Goal: Check status: Check status

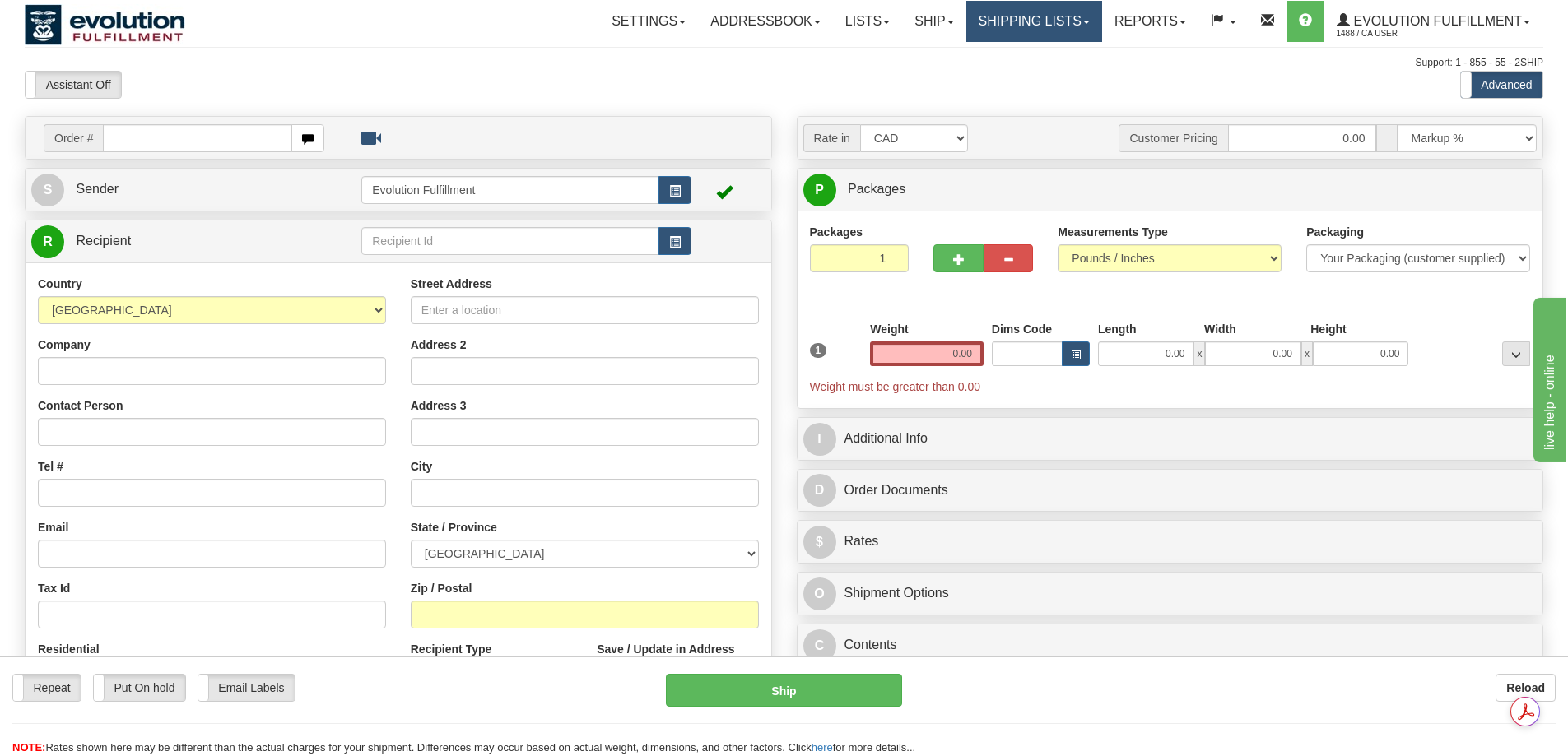
click at [1043, 19] on link "Shipping lists" at bounding box center [1035, 21] width 136 height 42
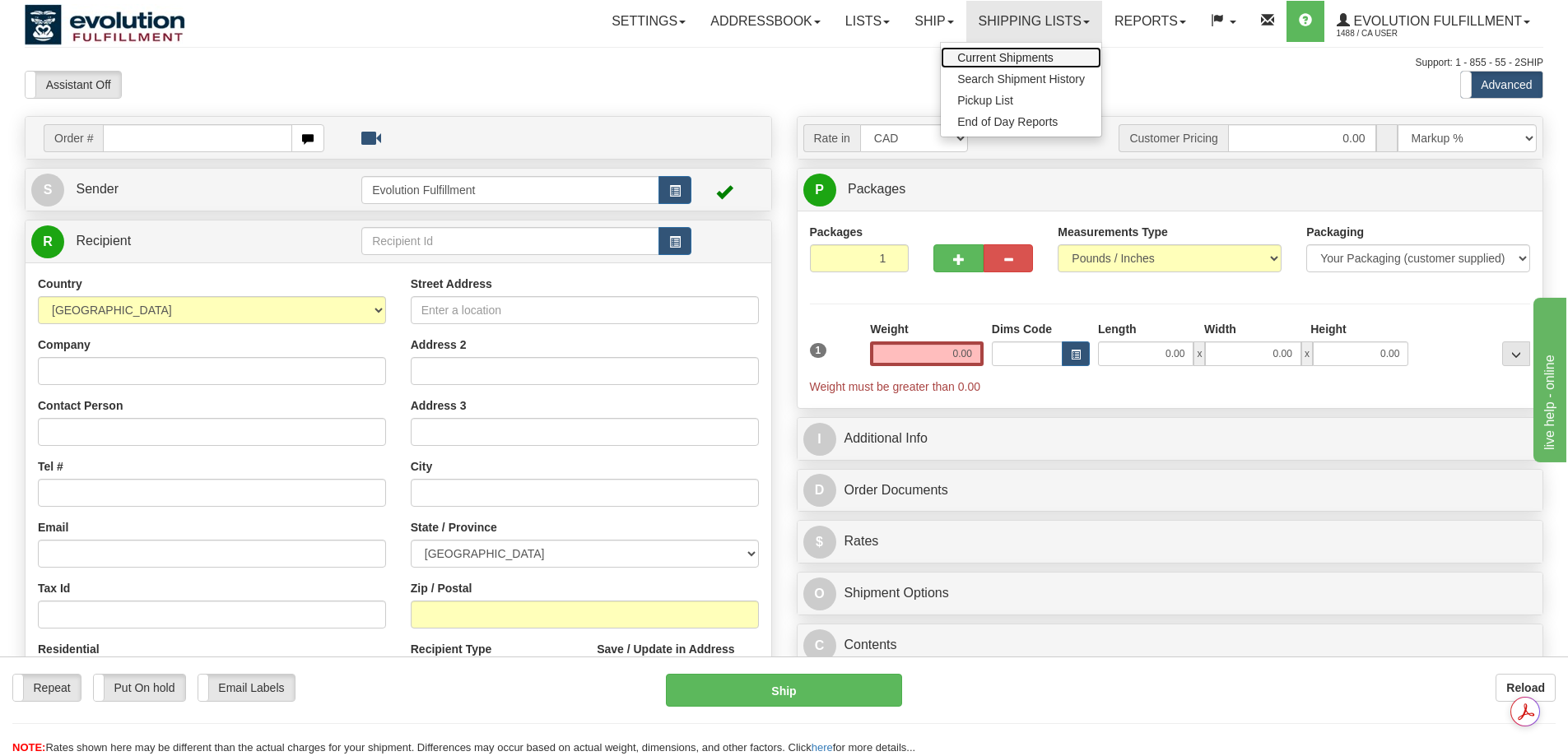
click at [997, 58] on span "Current Shipments" at bounding box center [1006, 57] width 96 height 13
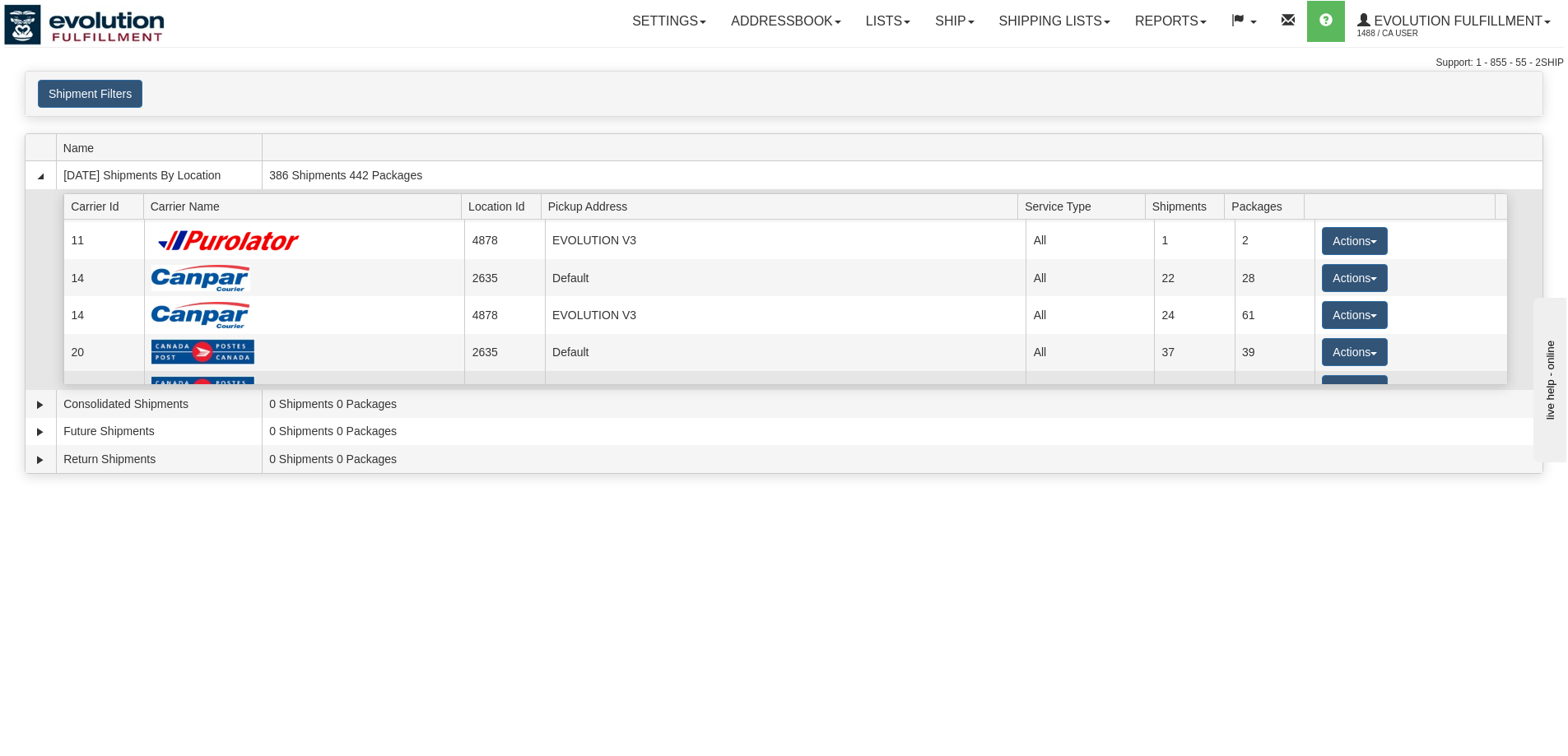
scroll to position [107, 0]
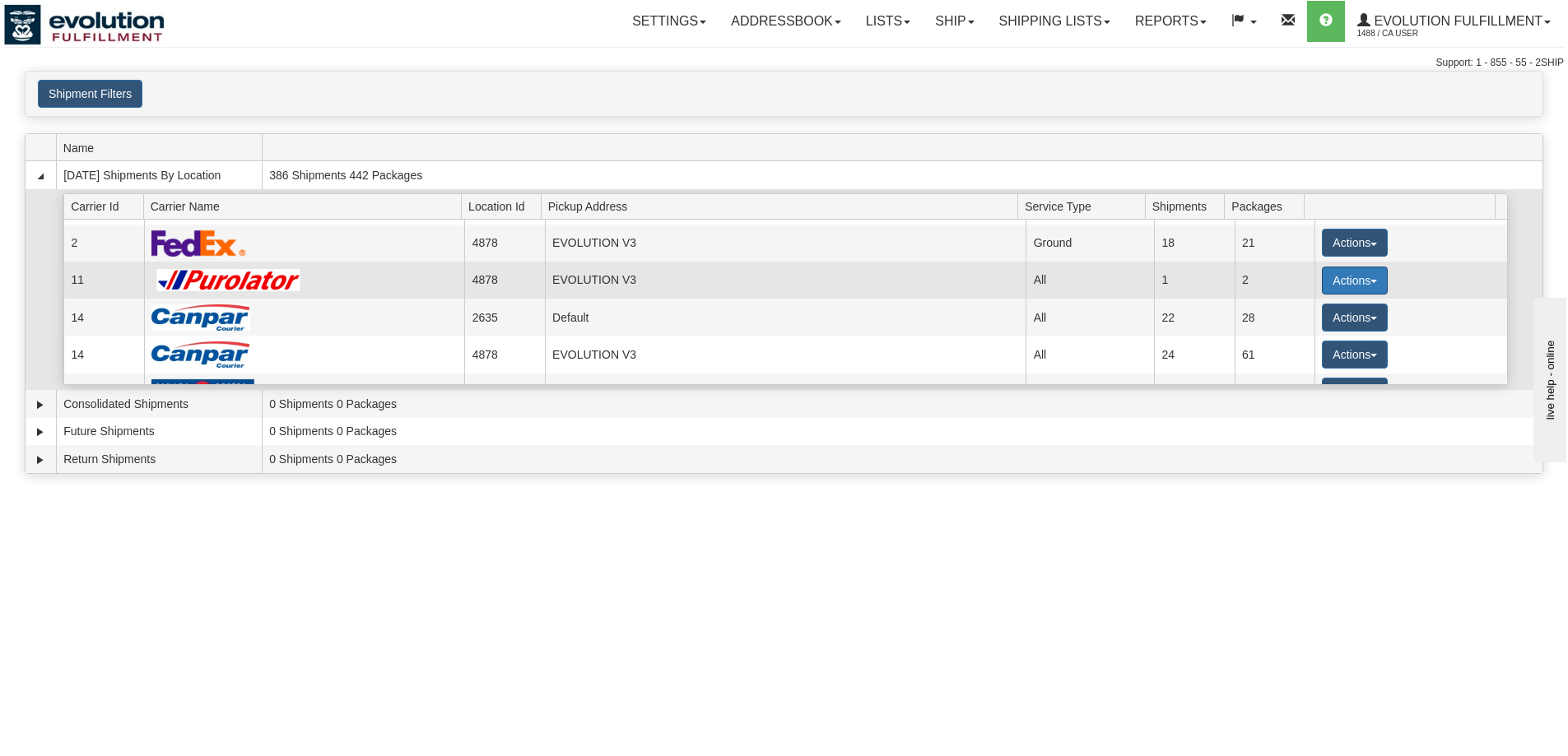
click at [1324, 282] on button "Actions" at bounding box center [1355, 281] width 65 height 28
click at [1326, 309] on link "Details" at bounding box center [1321, 312] width 132 height 21
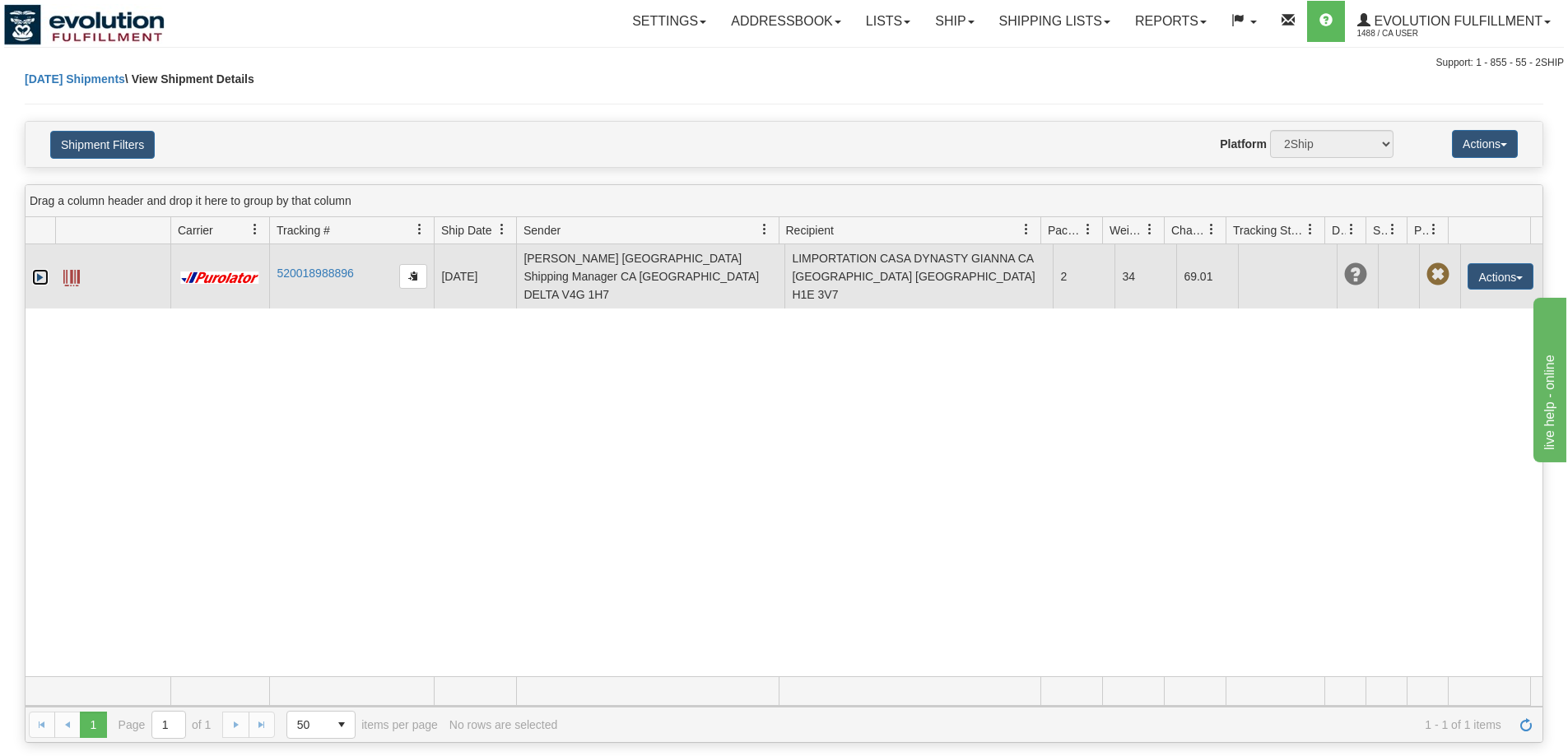
click at [42, 273] on link "Expand" at bounding box center [40, 277] width 17 height 17
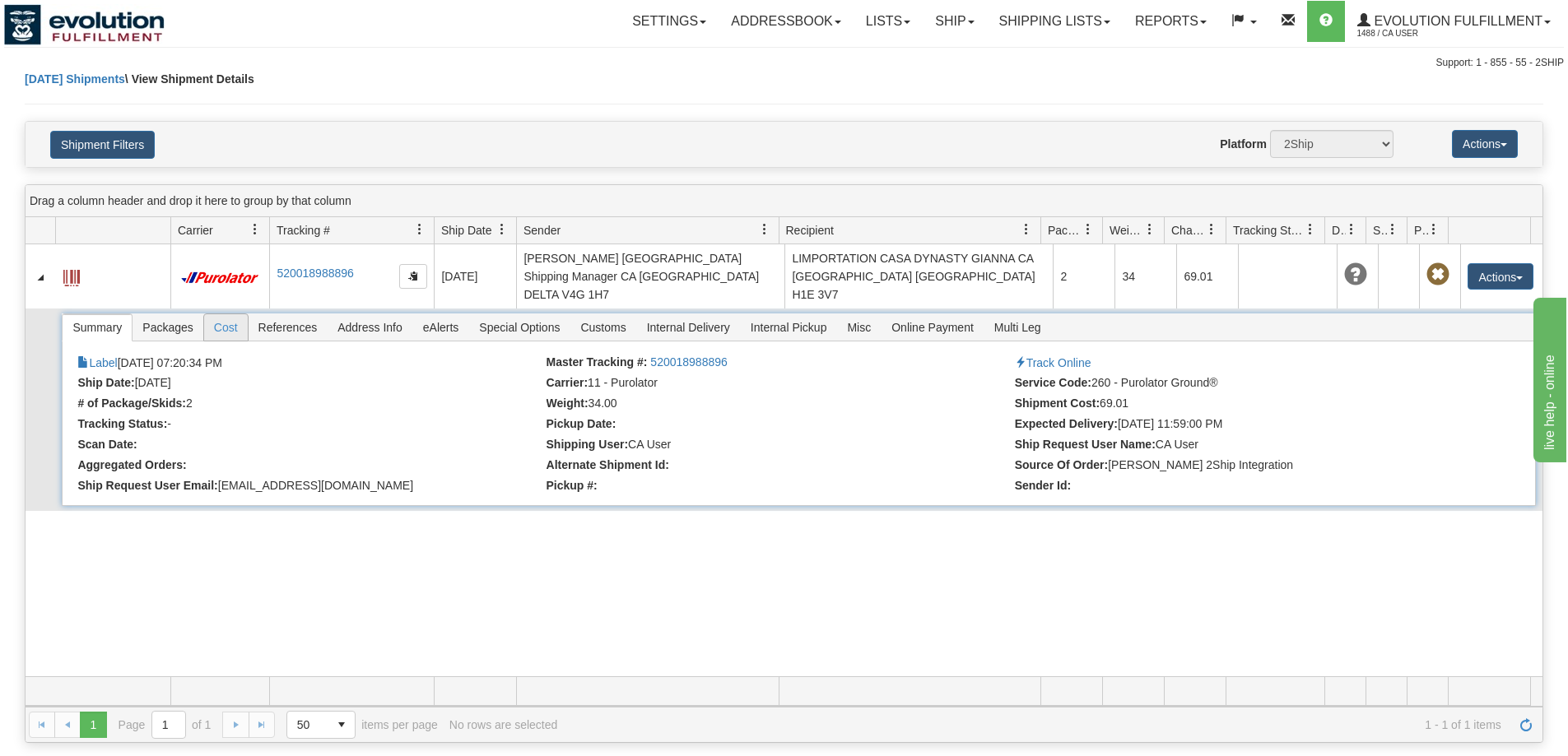
click at [256, 315] on span "References" at bounding box center [287, 328] width 79 height 27
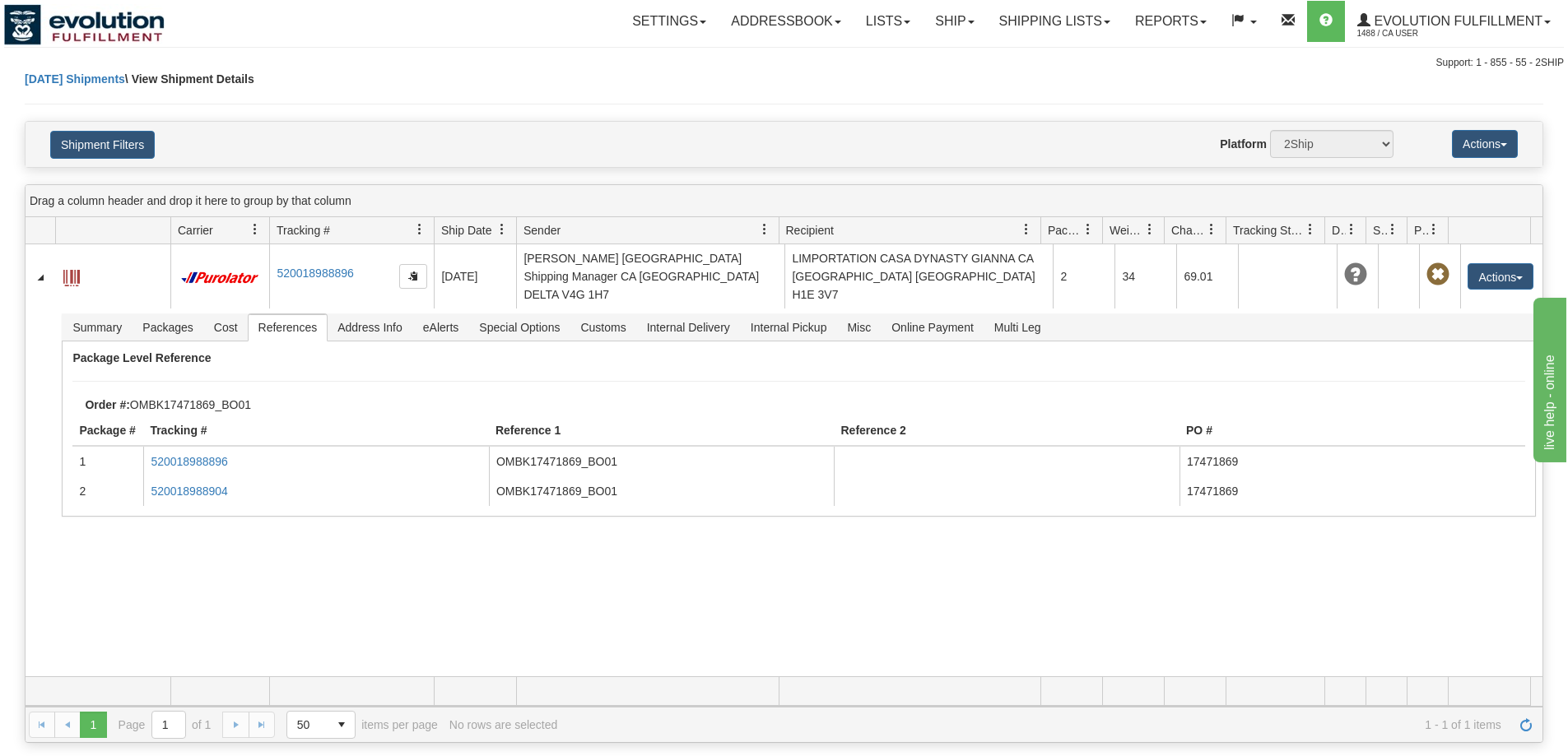
click at [1018, 103] on hr at bounding box center [784, 103] width 1518 height 1
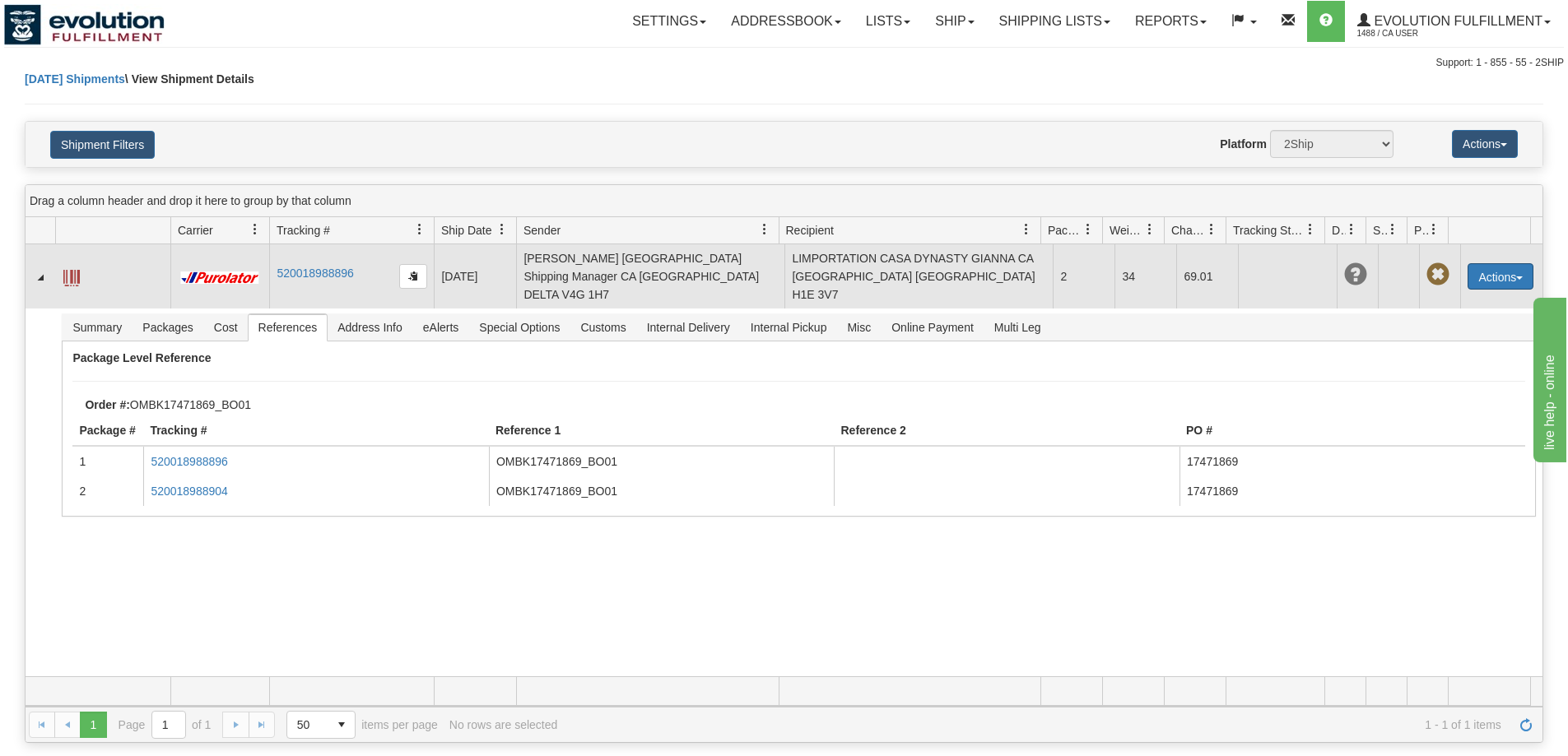
click at [1490, 263] on button "Actions" at bounding box center [1501, 277] width 65 height 27
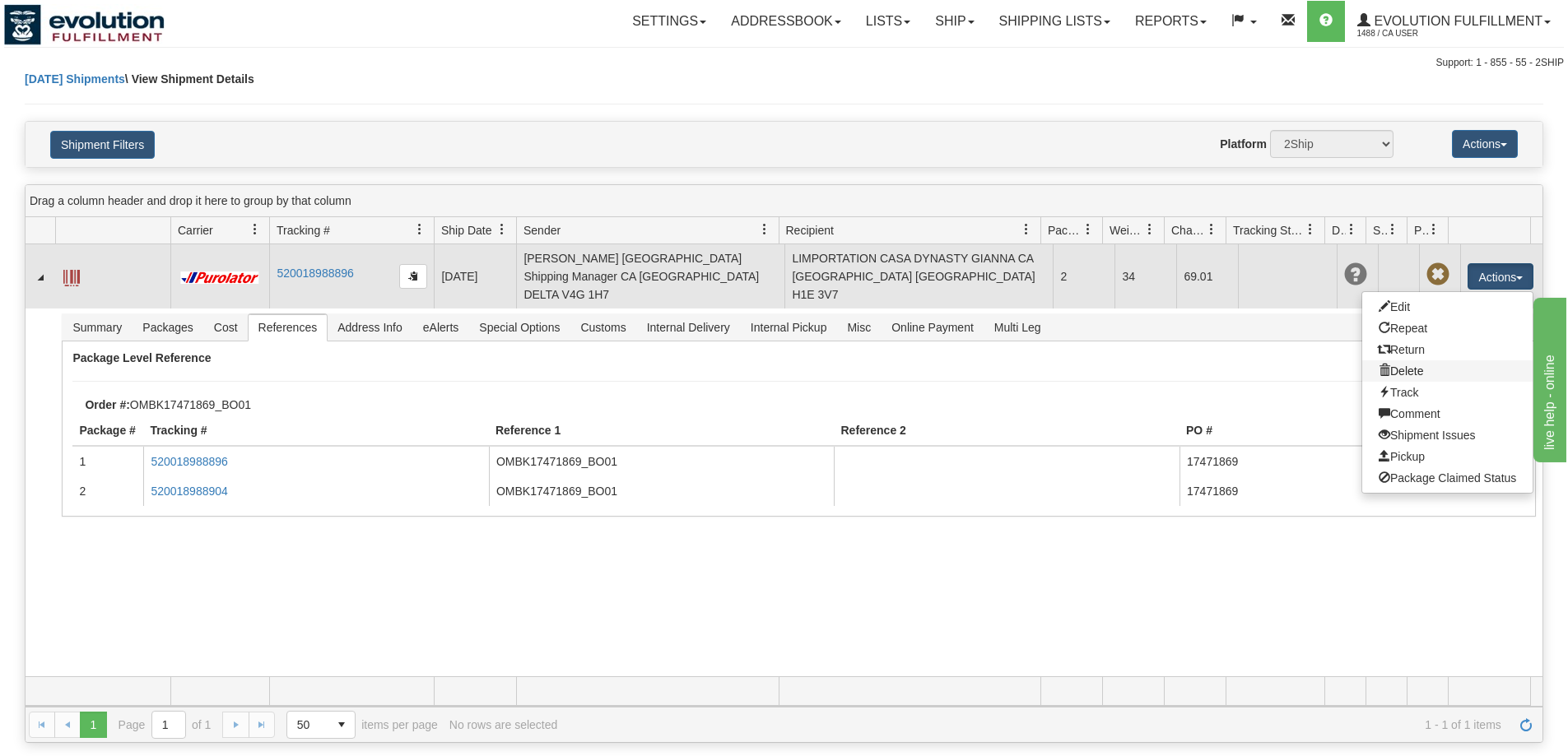
click at [1421, 365] on link "Delete" at bounding box center [1448, 371] width 171 height 21
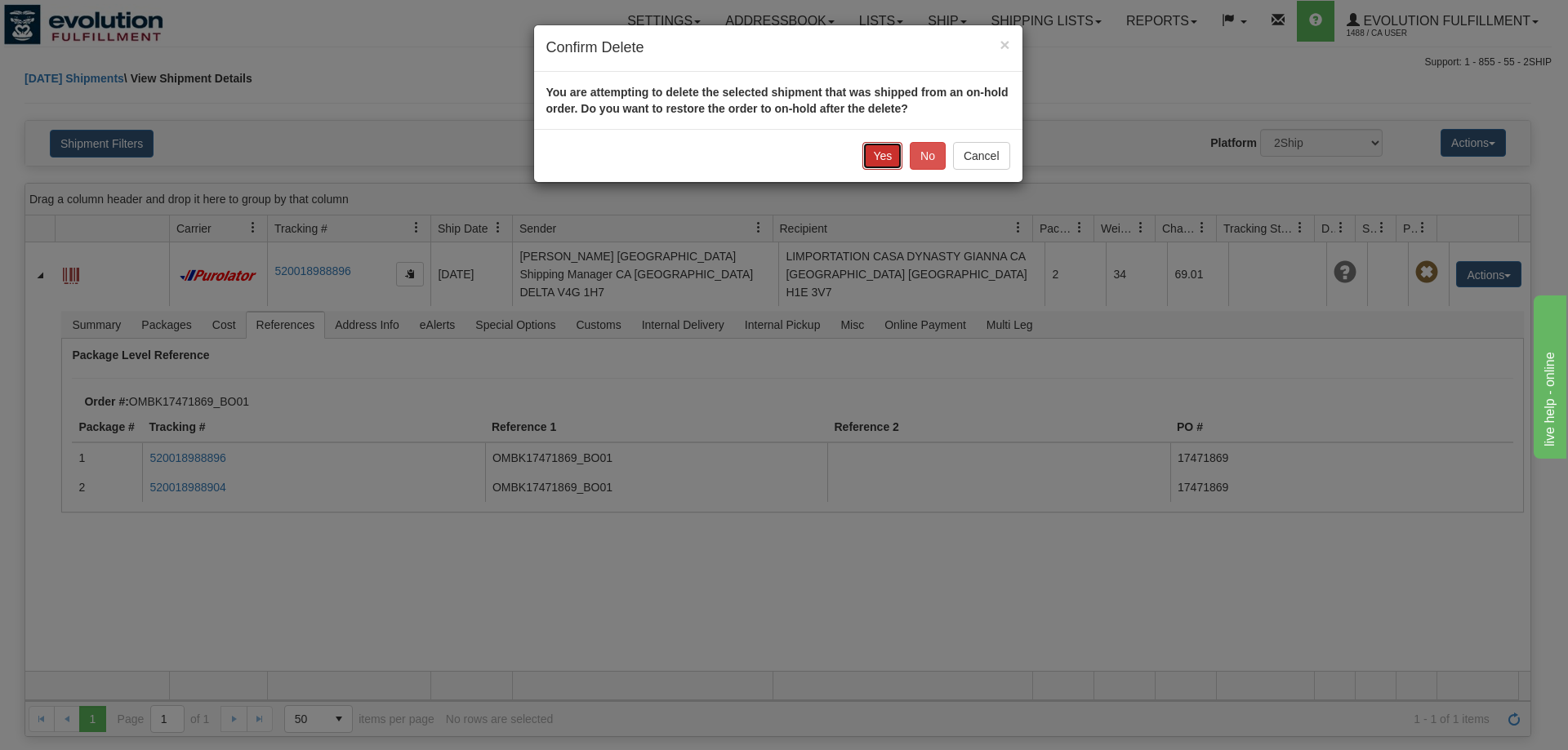
click at [872, 161] on button "Yes" at bounding box center [883, 156] width 40 height 28
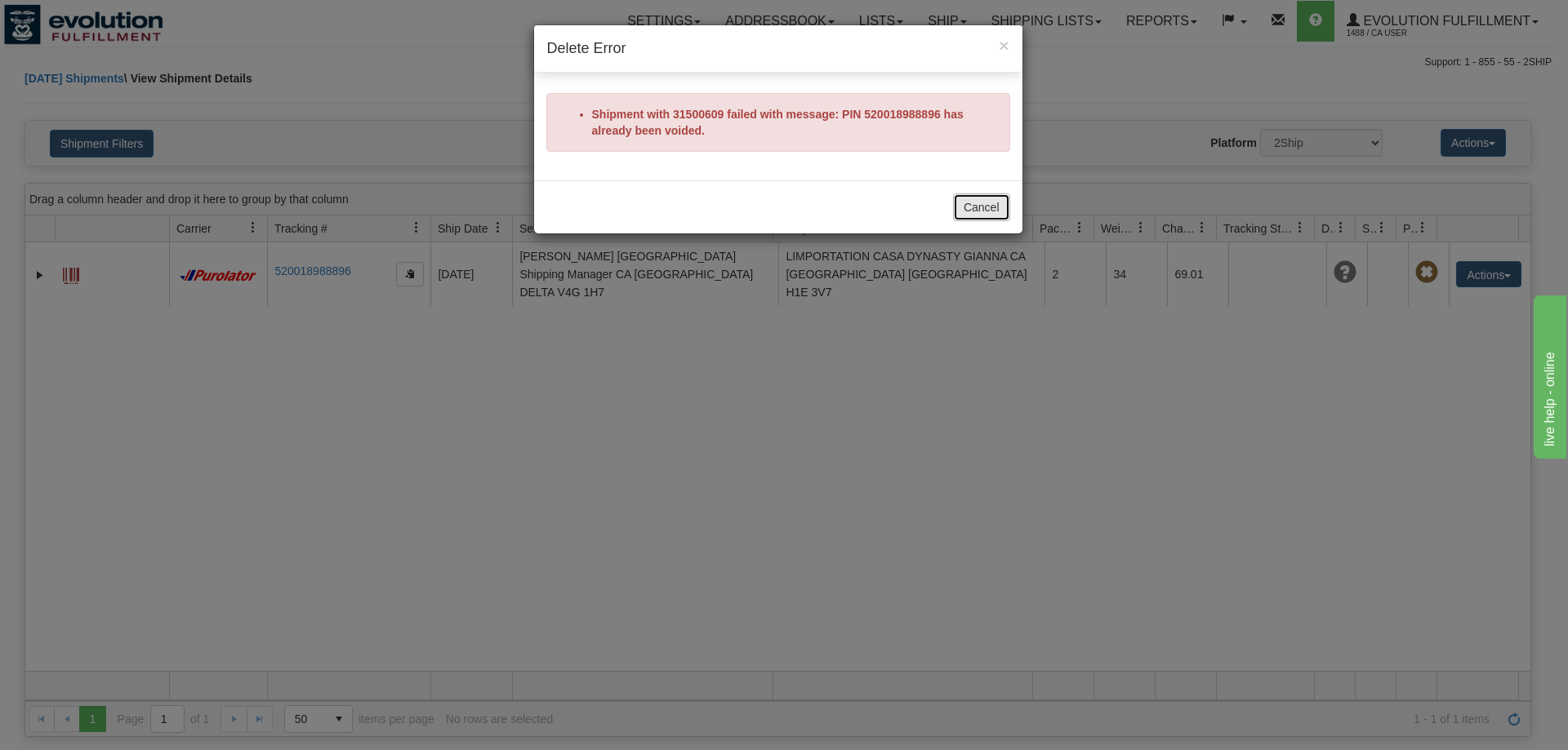
click at [975, 209] on button "Cancel" at bounding box center [981, 208] width 57 height 28
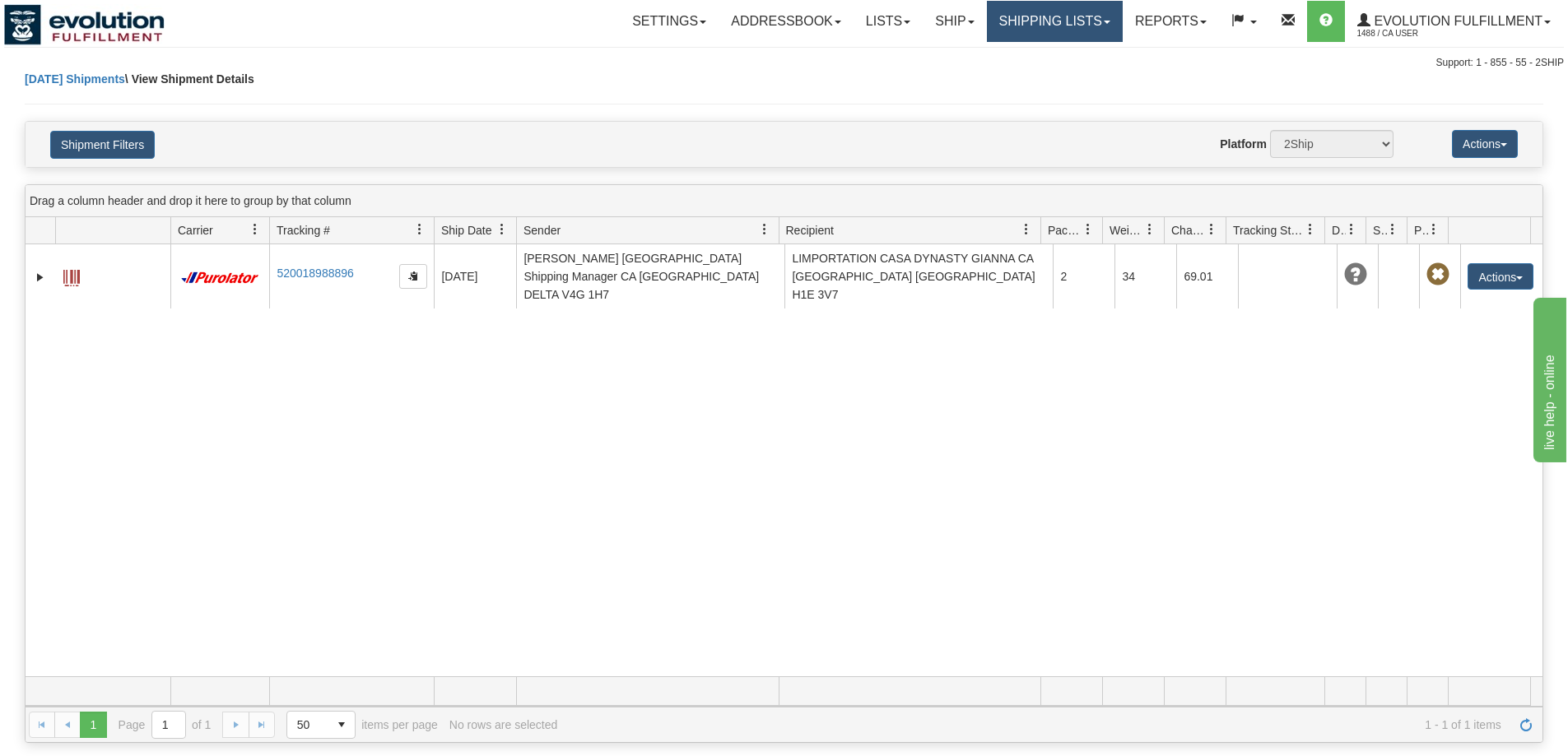
click at [1078, 24] on link "Shipping lists" at bounding box center [1055, 21] width 136 height 42
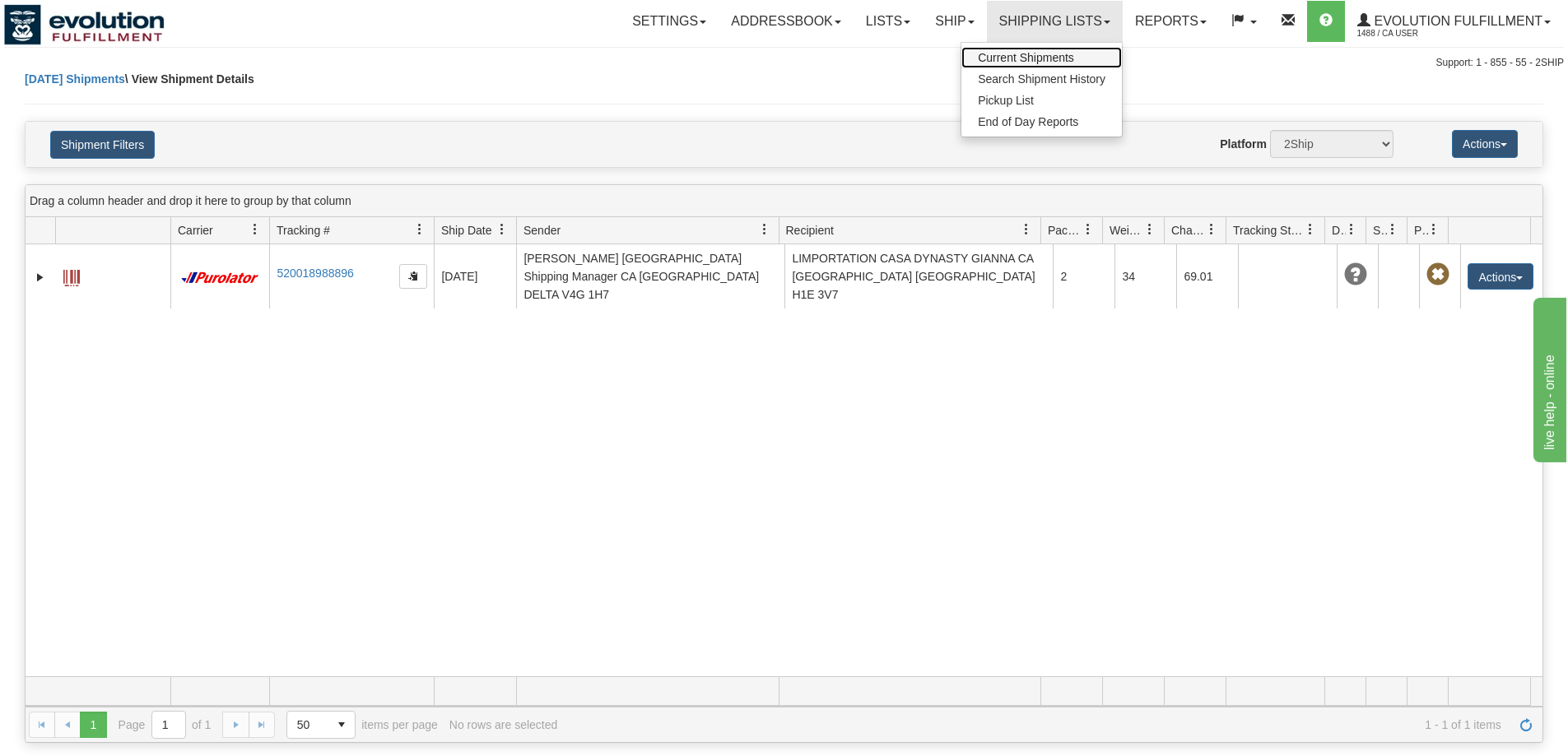
click at [1038, 50] on link "Current Shipments" at bounding box center [1042, 57] width 161 height 21
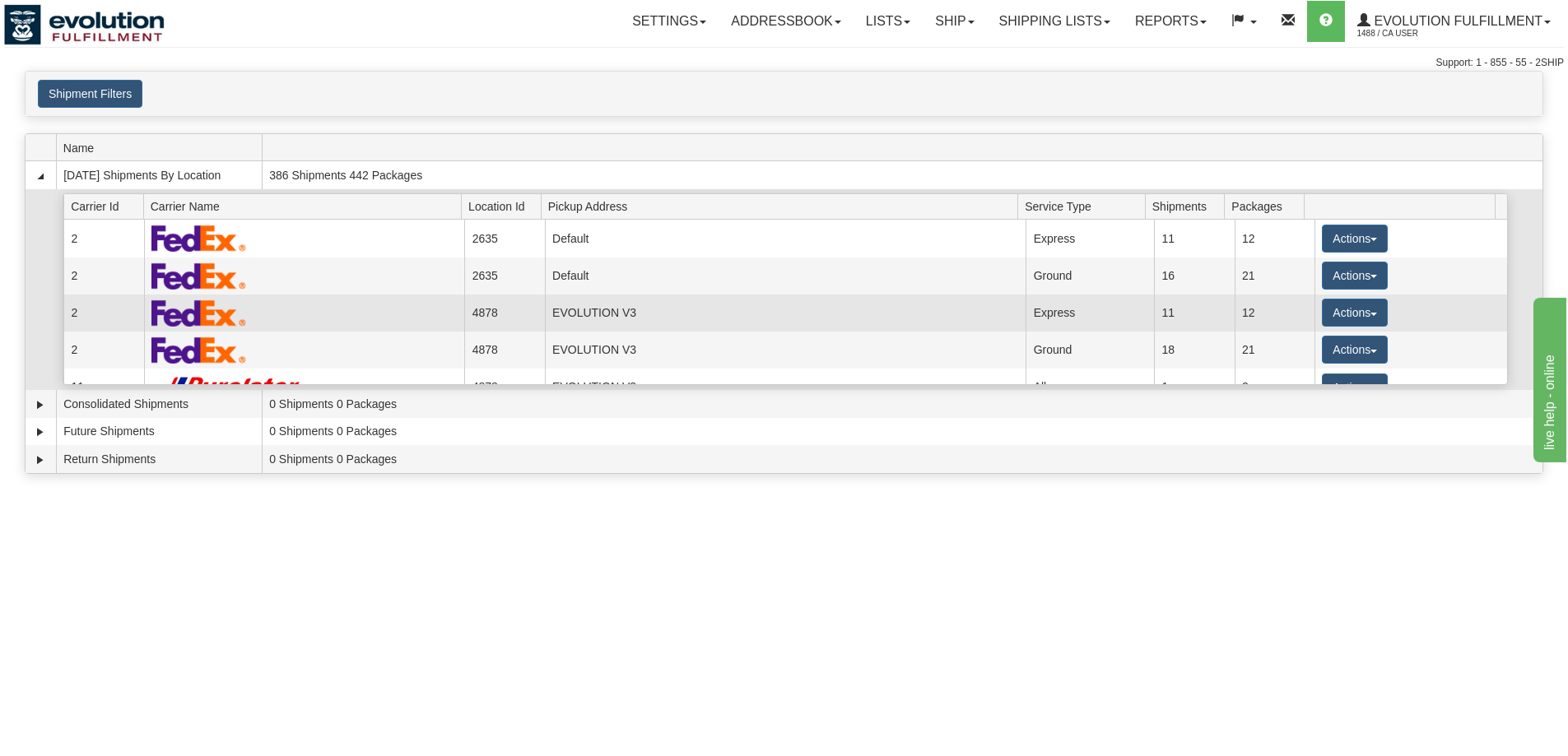
scroll to position [137, 0]
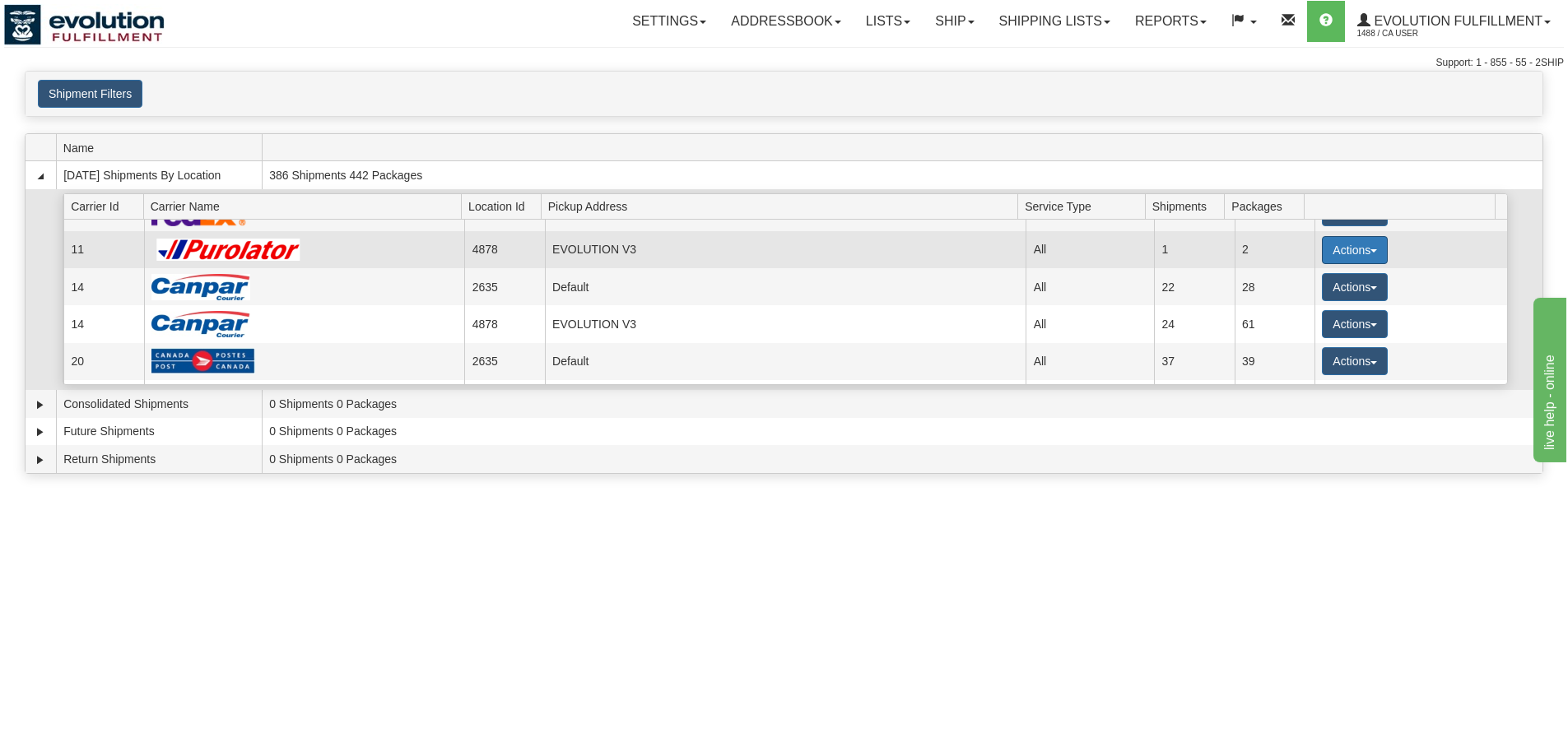
click at [1338, 253] on button "Actions" at bounding box center [1355, 250] width 65 height 28
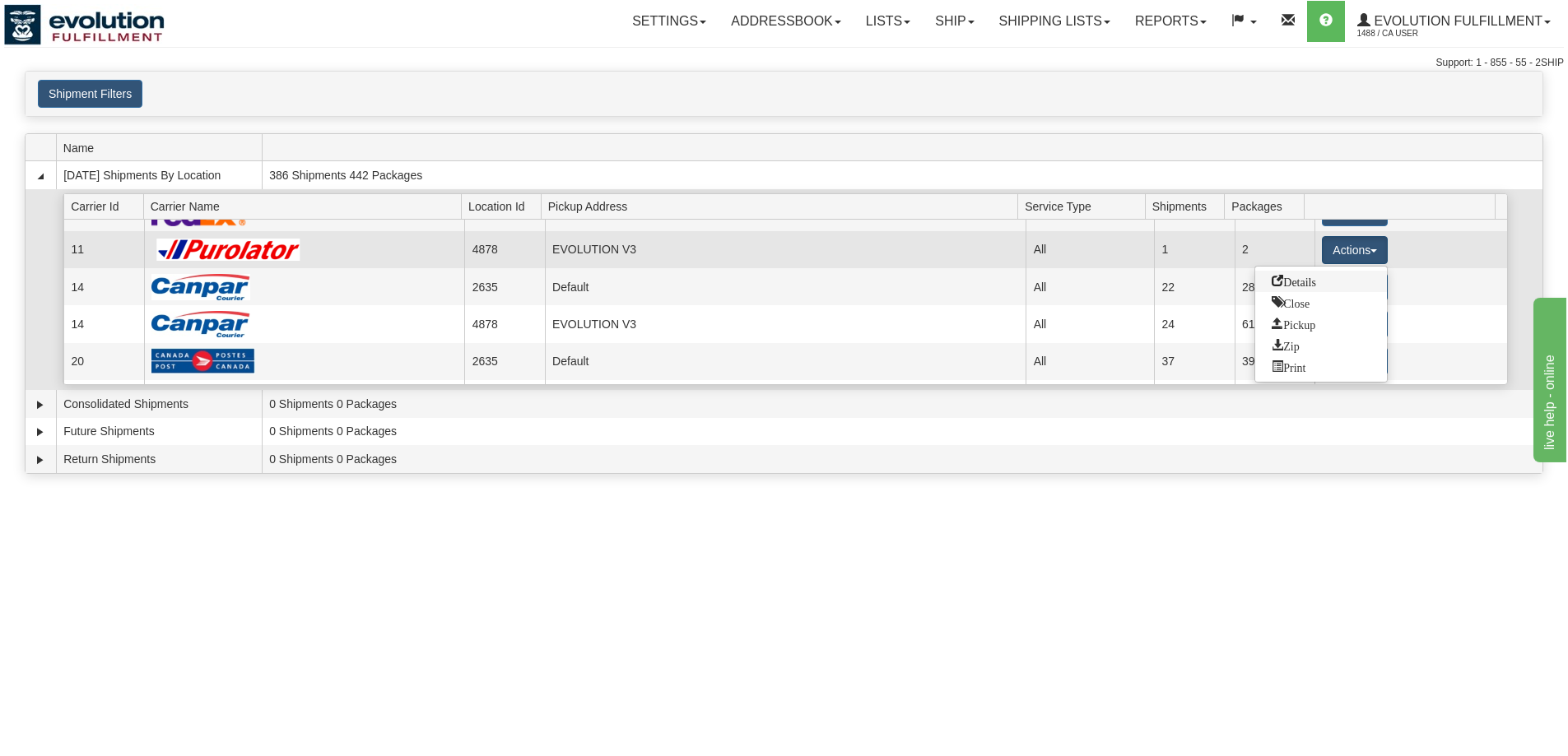
click at [1336, 277] on link "Details" at bounding box center [1321, 281] width 132 height 21
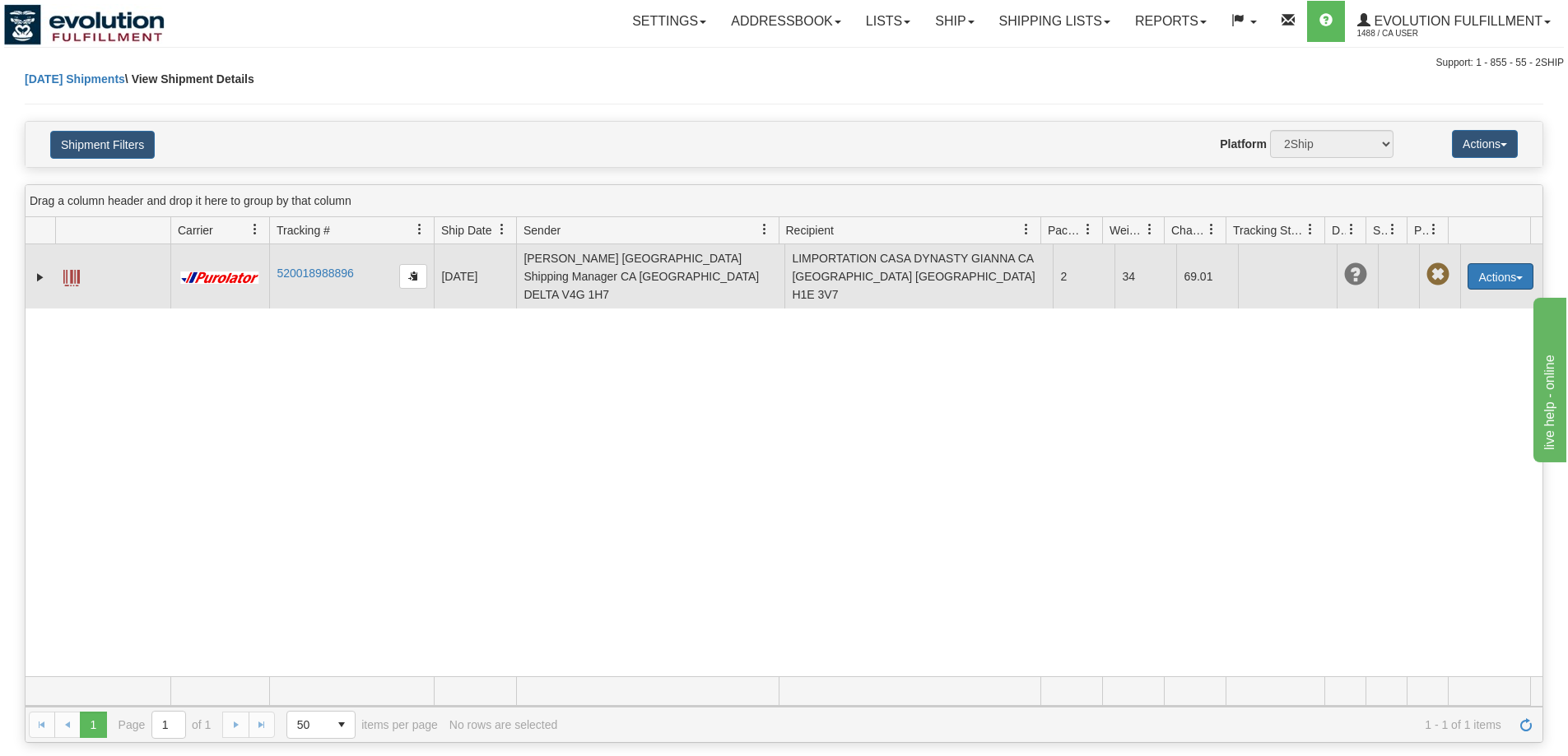
click at [1494, 267] on button "Actions" at bounding box center [1501, 277] width 65 height 27
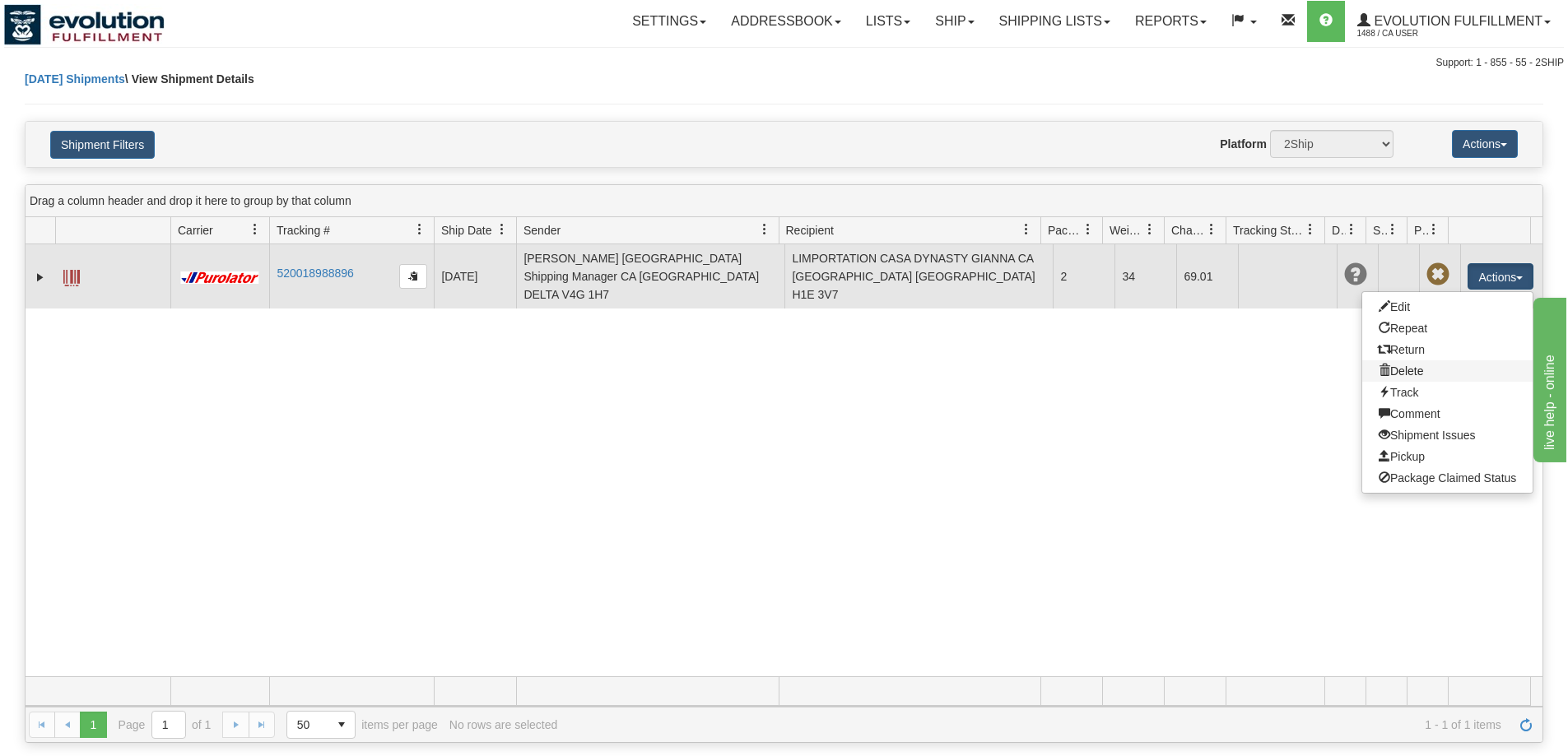
click at [1423, 362] on link "Delete" at bounding box center [1448, 371] width 171 height 21
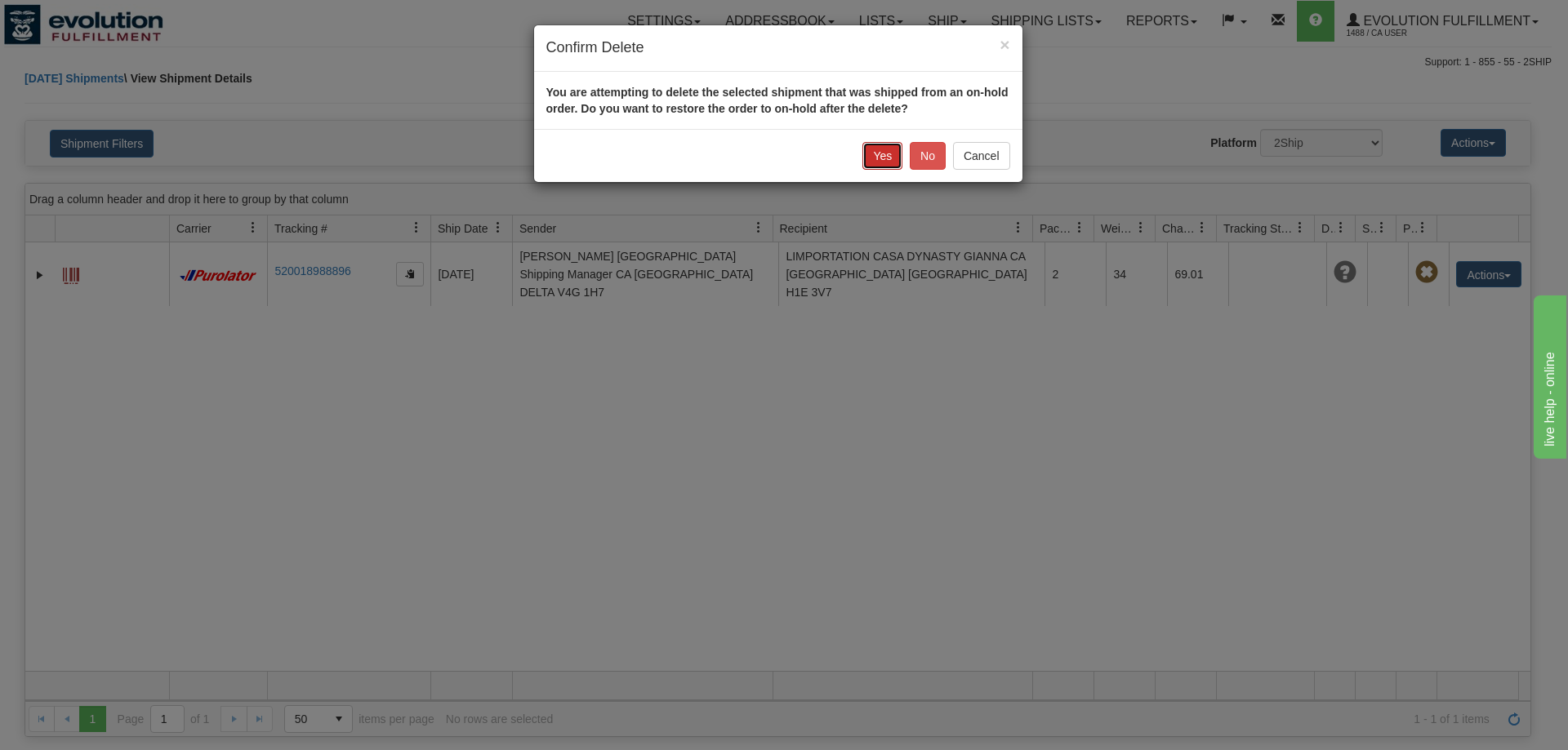
click at [879, 159] on button "Yes" at bounding box center [883, 156] width 40 height 28
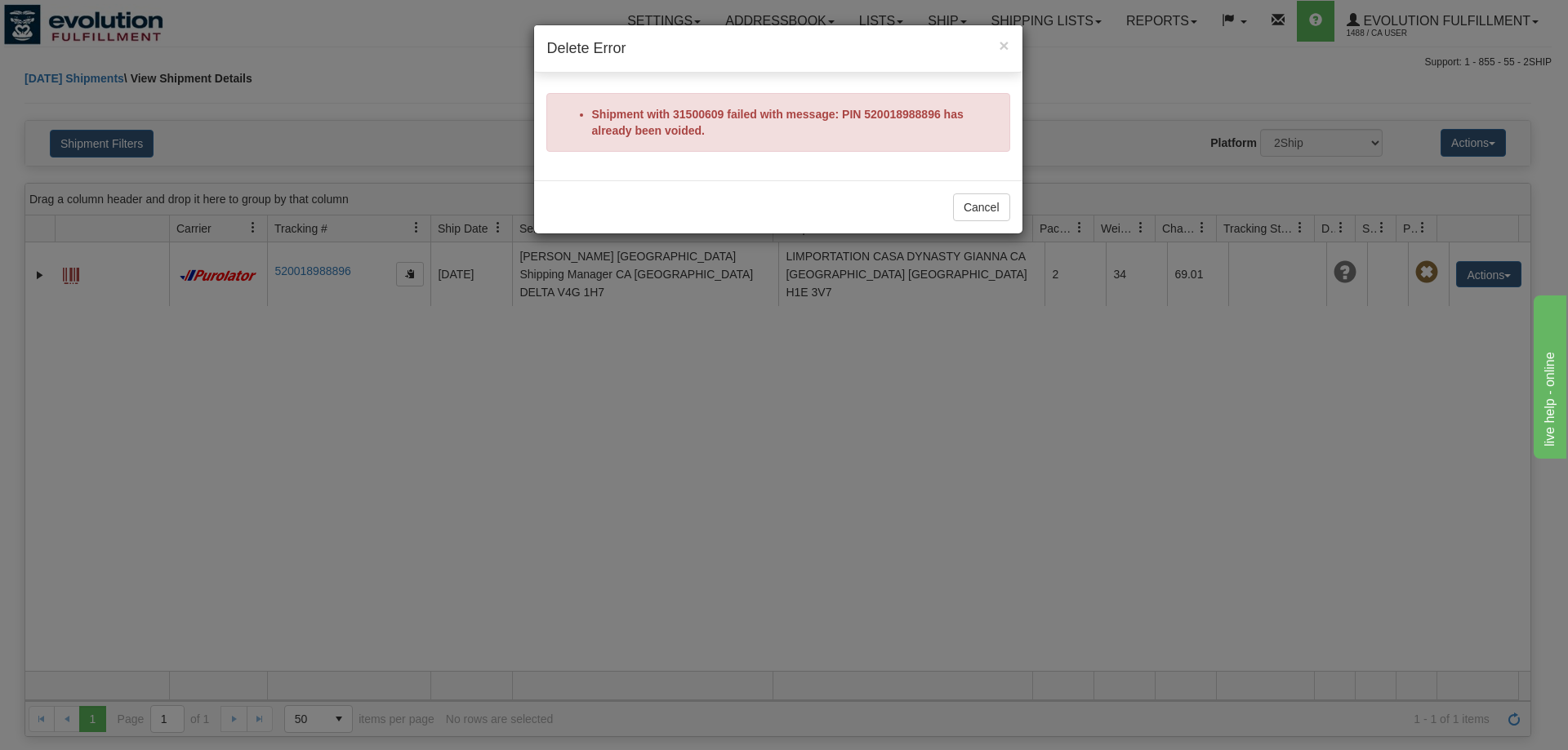
drag, startPoint x: 1001, startPoint y: 454, endPoint x: 1002, endPoint y: 446, distance: 8.1
click at [1001, 454] on div "× Delete Error Shipment with 31500609 failed with message: PIN 520018988896 has…" at bounding box center [784, 375] width 1568 height 750
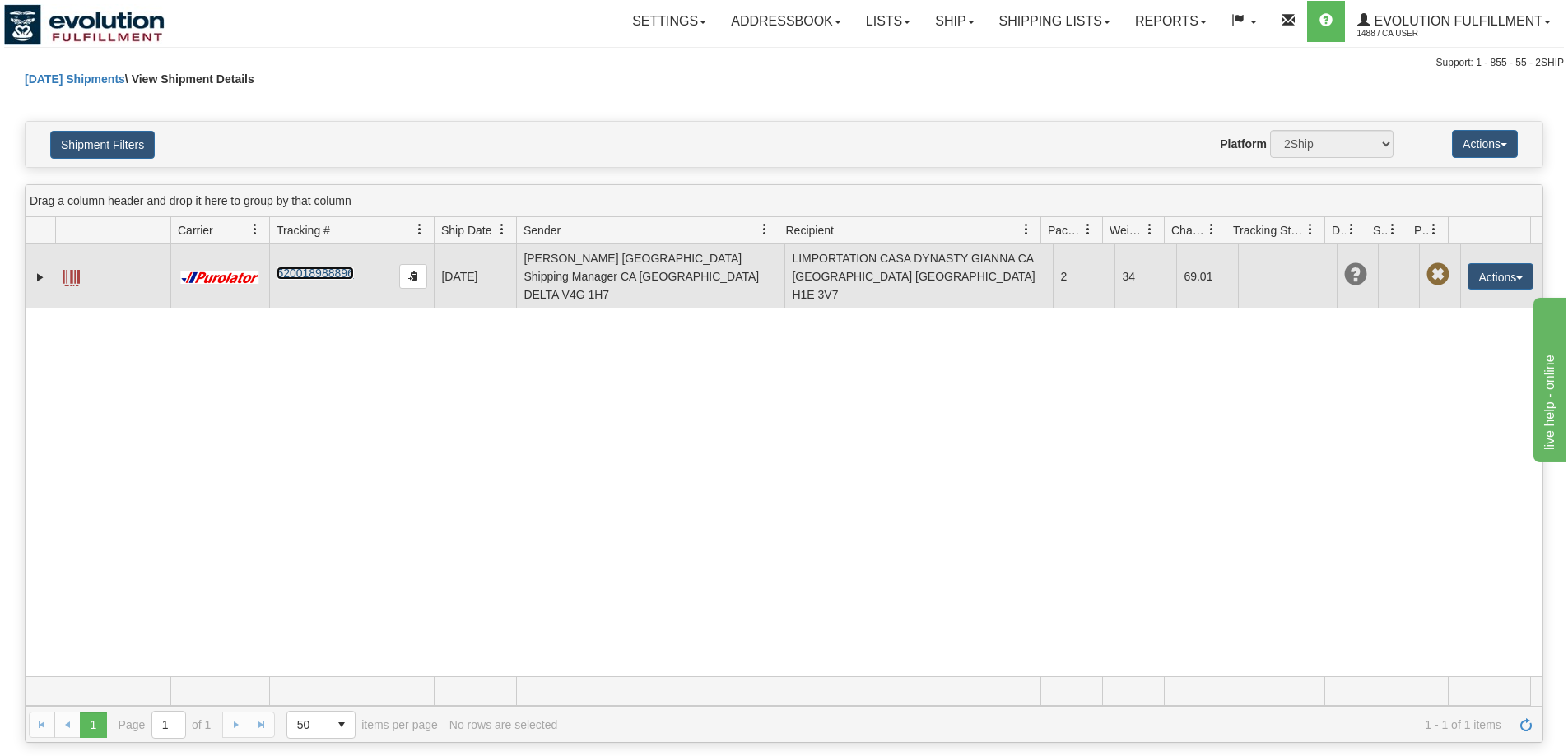
click at [342, 267] on link "520018988896" at bounding box center [315, 273] width 77 height 13
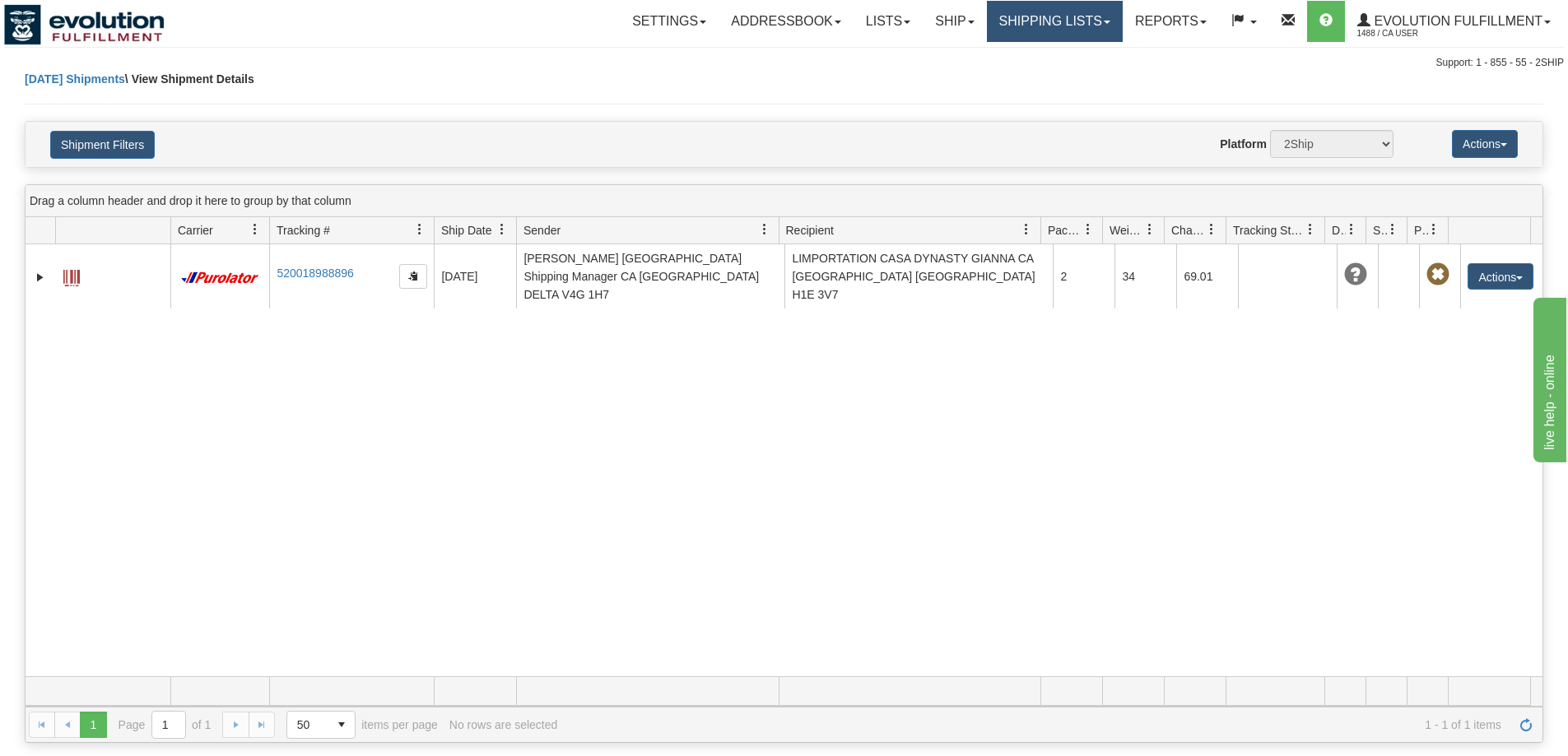
click at [1054, 22] on link "Shipping lists" at bounding box center [1055, 21] width 136 height 42
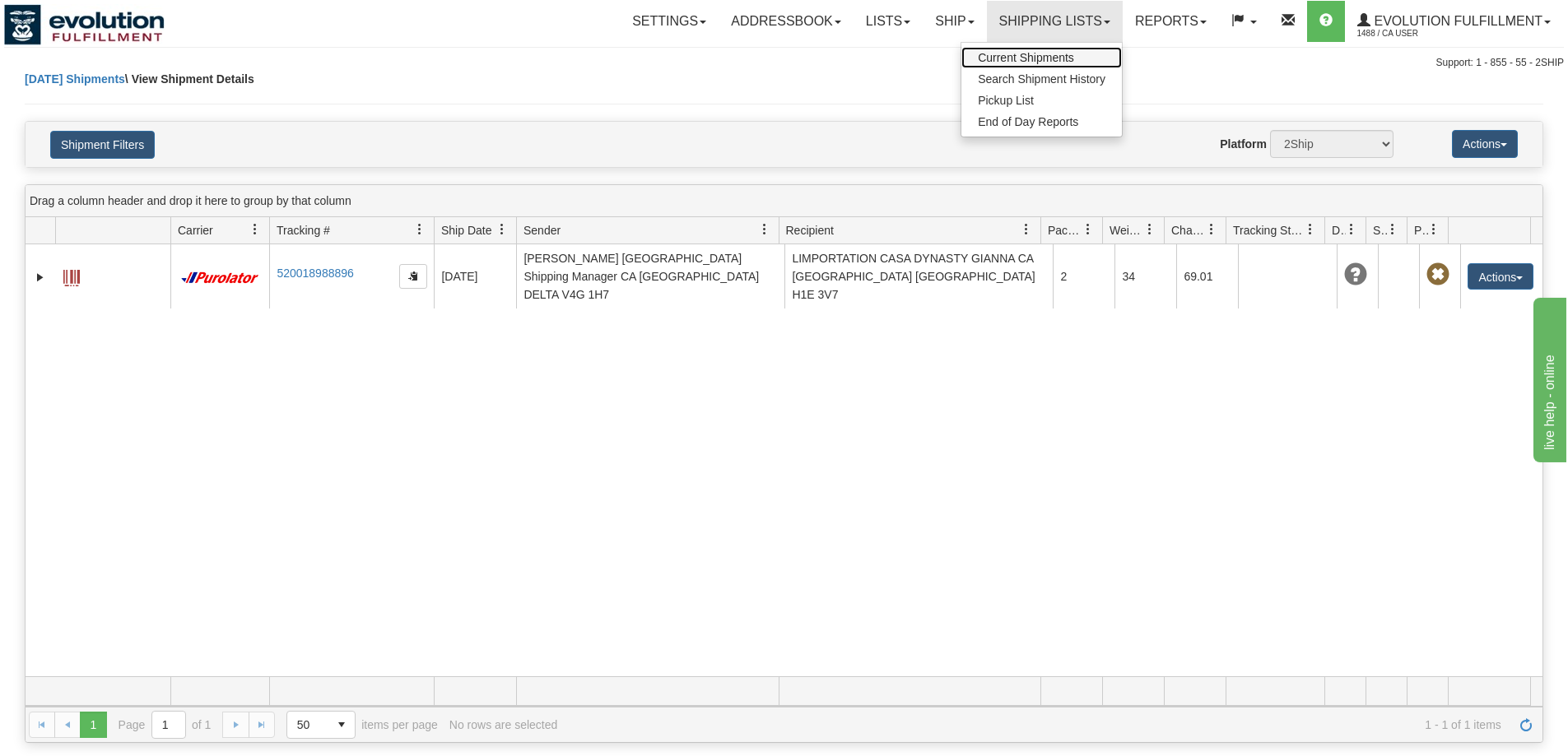
click at [1015, 54] on span "Current Shipments" at bounding box center [1026, 57] width 96 height 13
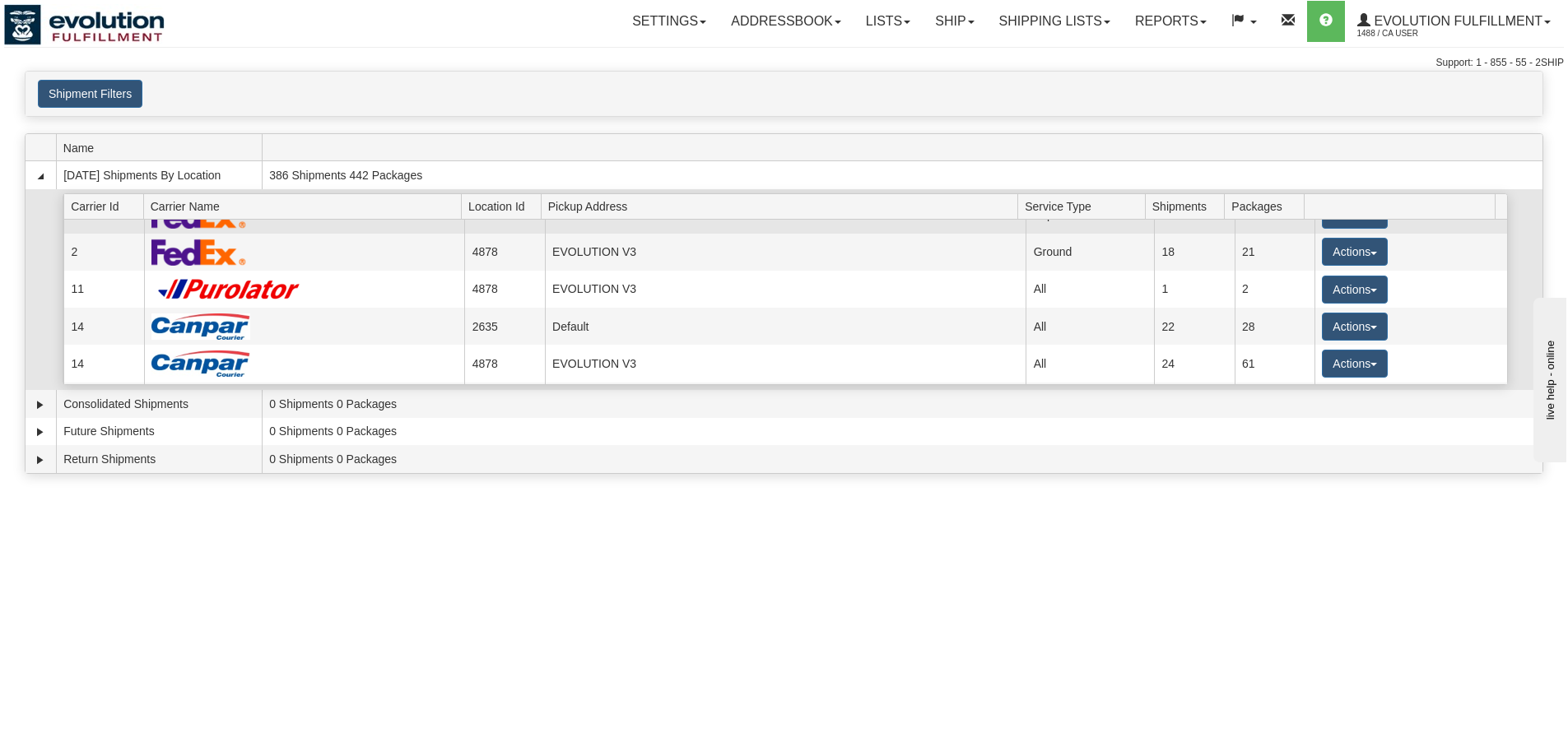
scroll to position [137, 0]
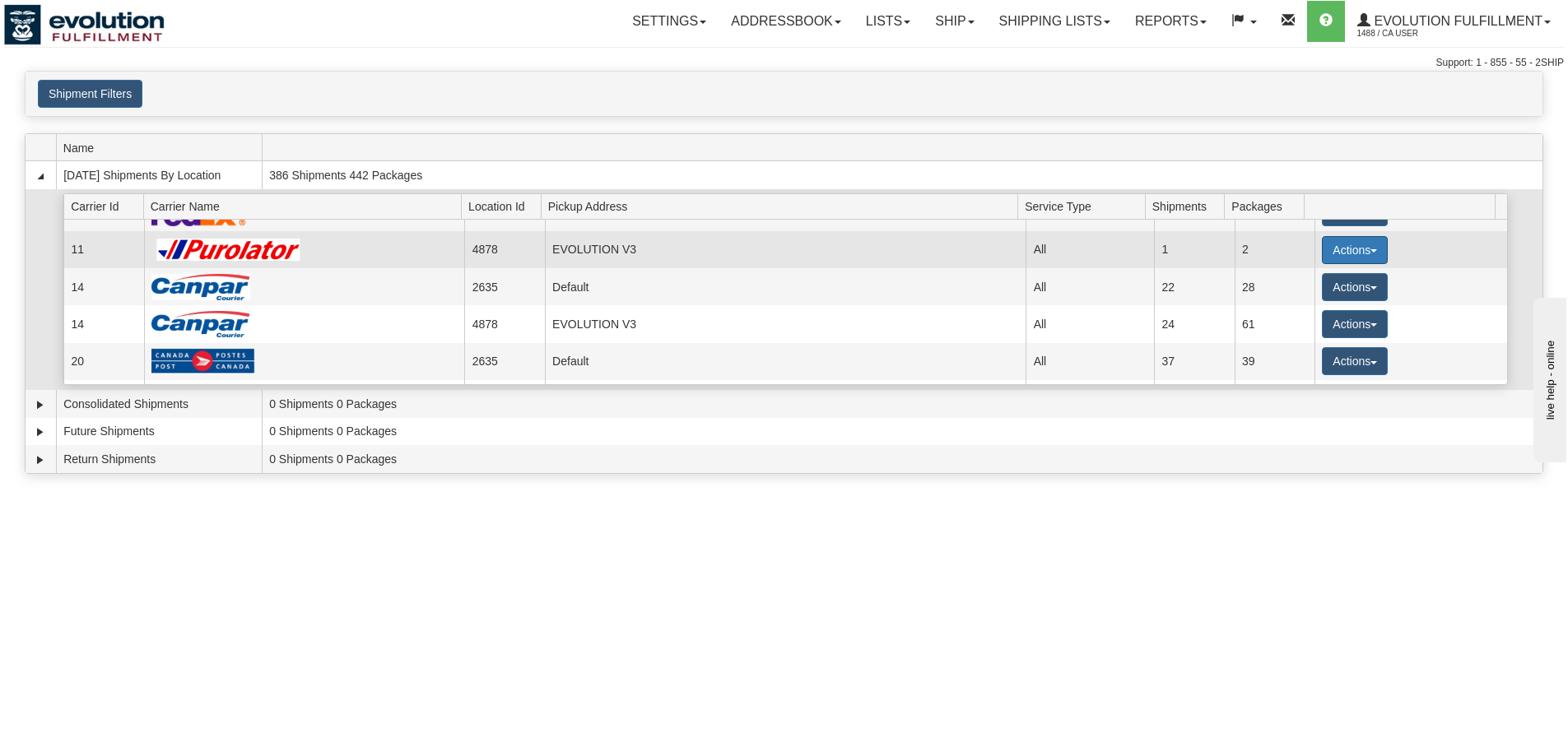
click at [1340, 256] on button "Actions" at bounding box center [1355, 250] width 65 height 28
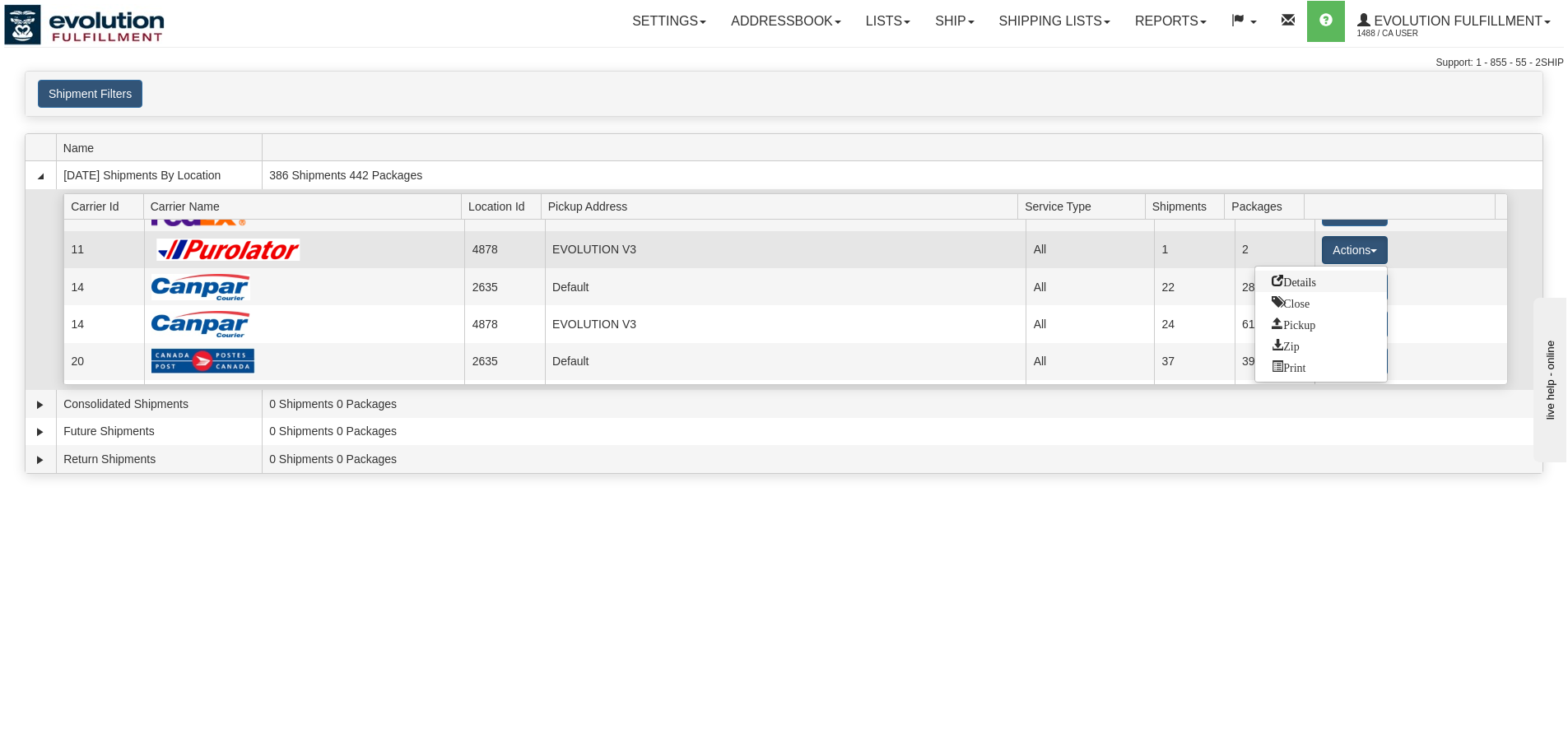
click at [1336, 278] on link "Details" at bounding box center [1321, 281] width 132 height 21
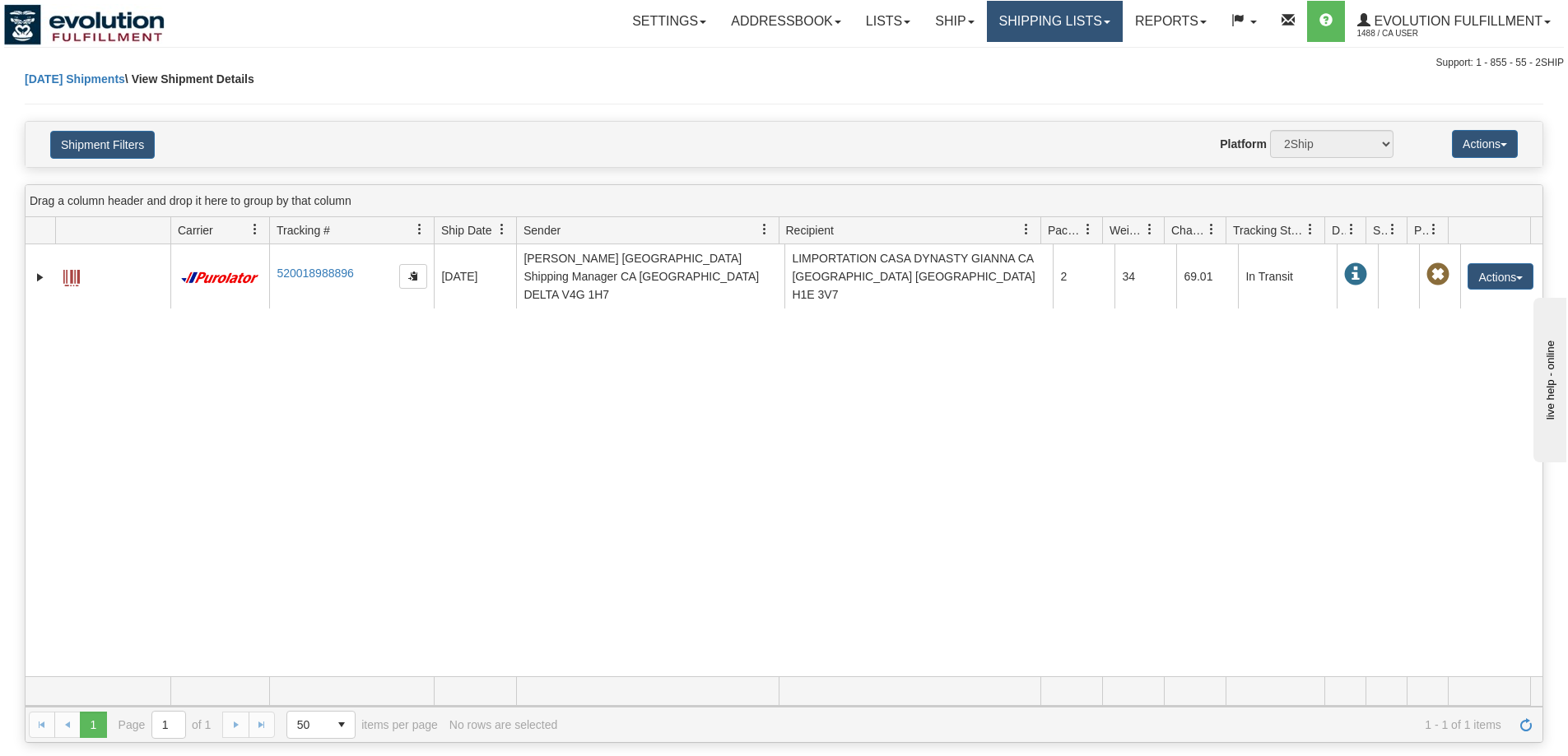
click at [1039, 20] on link "Shipping lists" at bounding box center [1055, 21] width 136 height 42
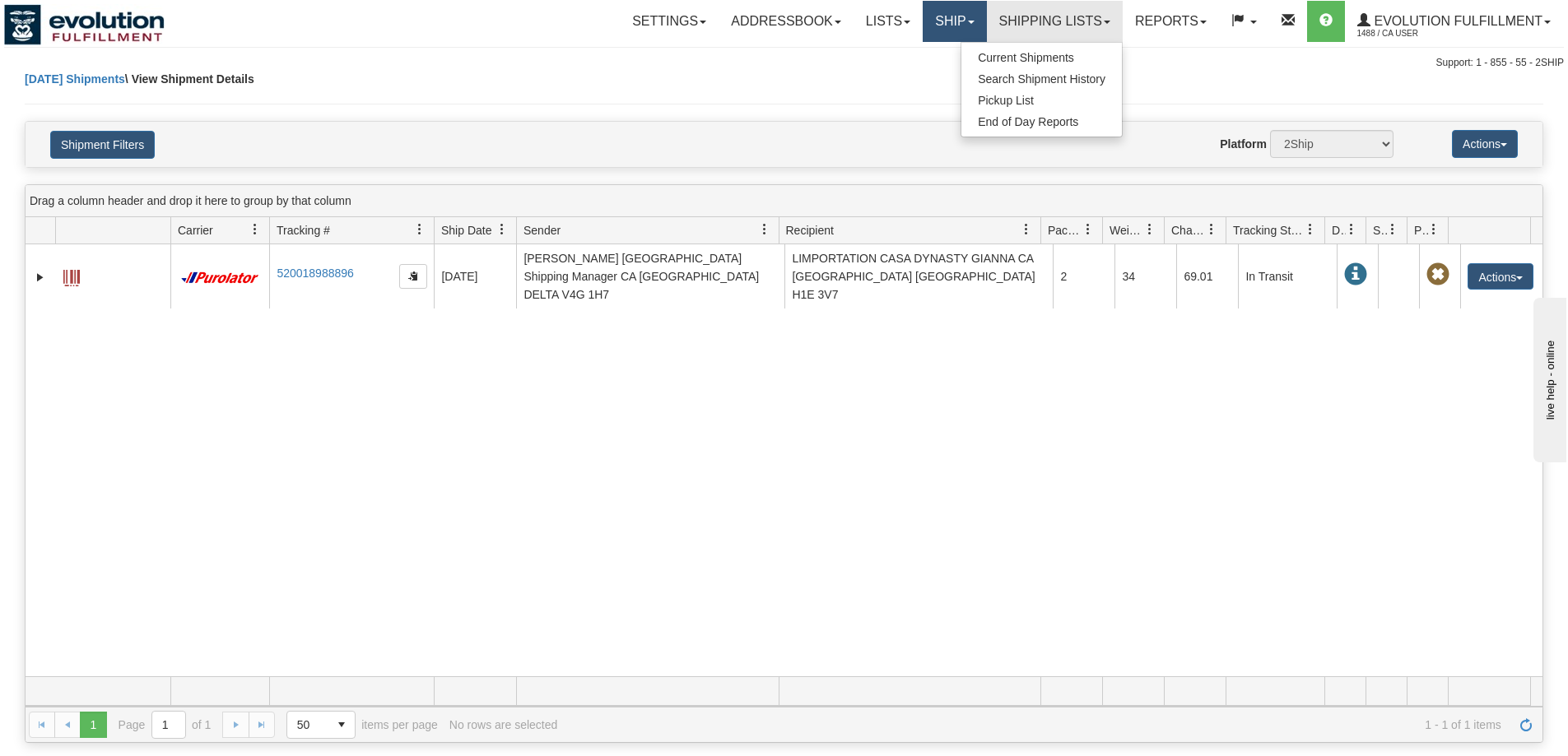
click at [953, 25] on link "Ship" at bounding box center [955, 21] width 64 height 42
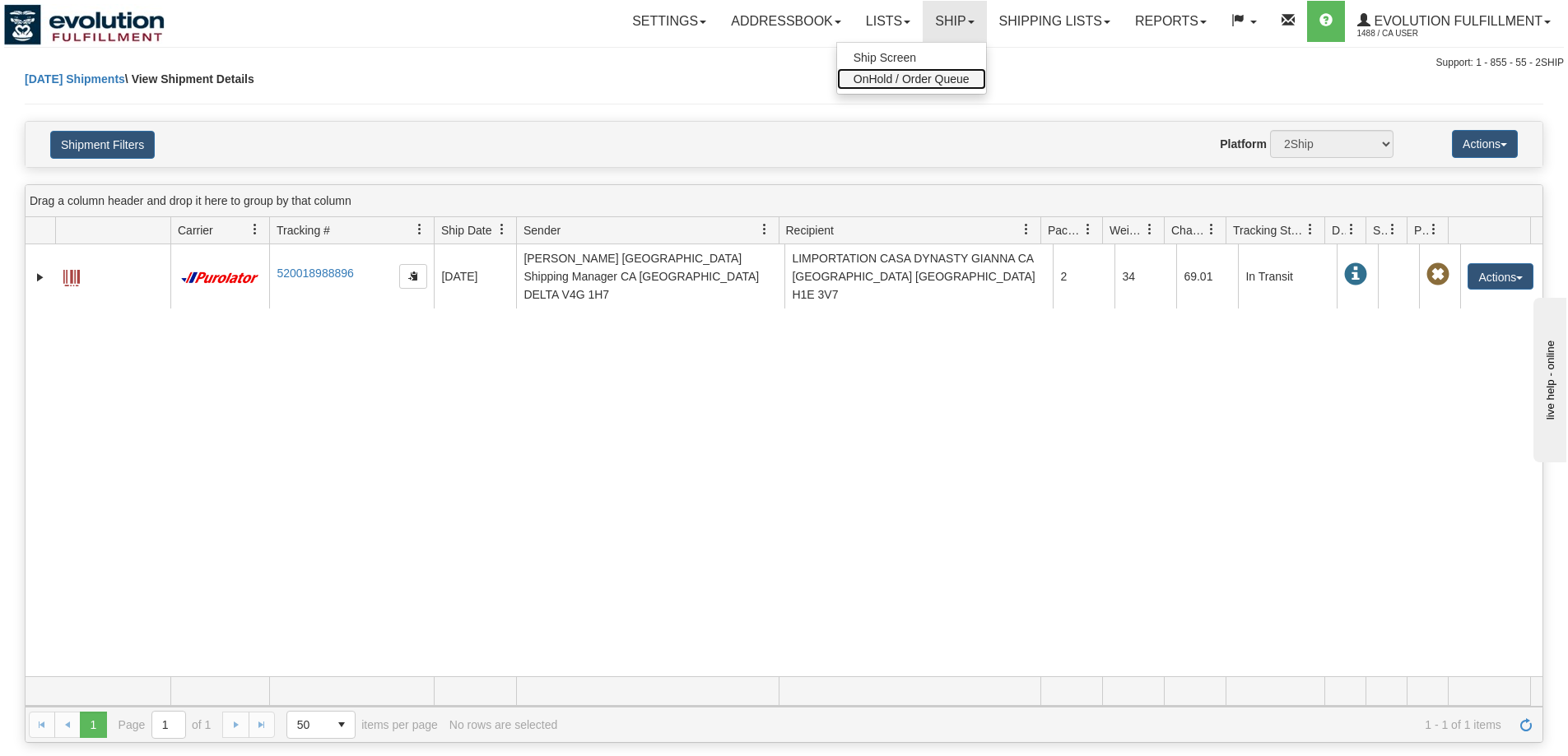
click at [915, 78] on span "OnHold / Order Queue" at bounding box center [911, 79] width 116 height 13
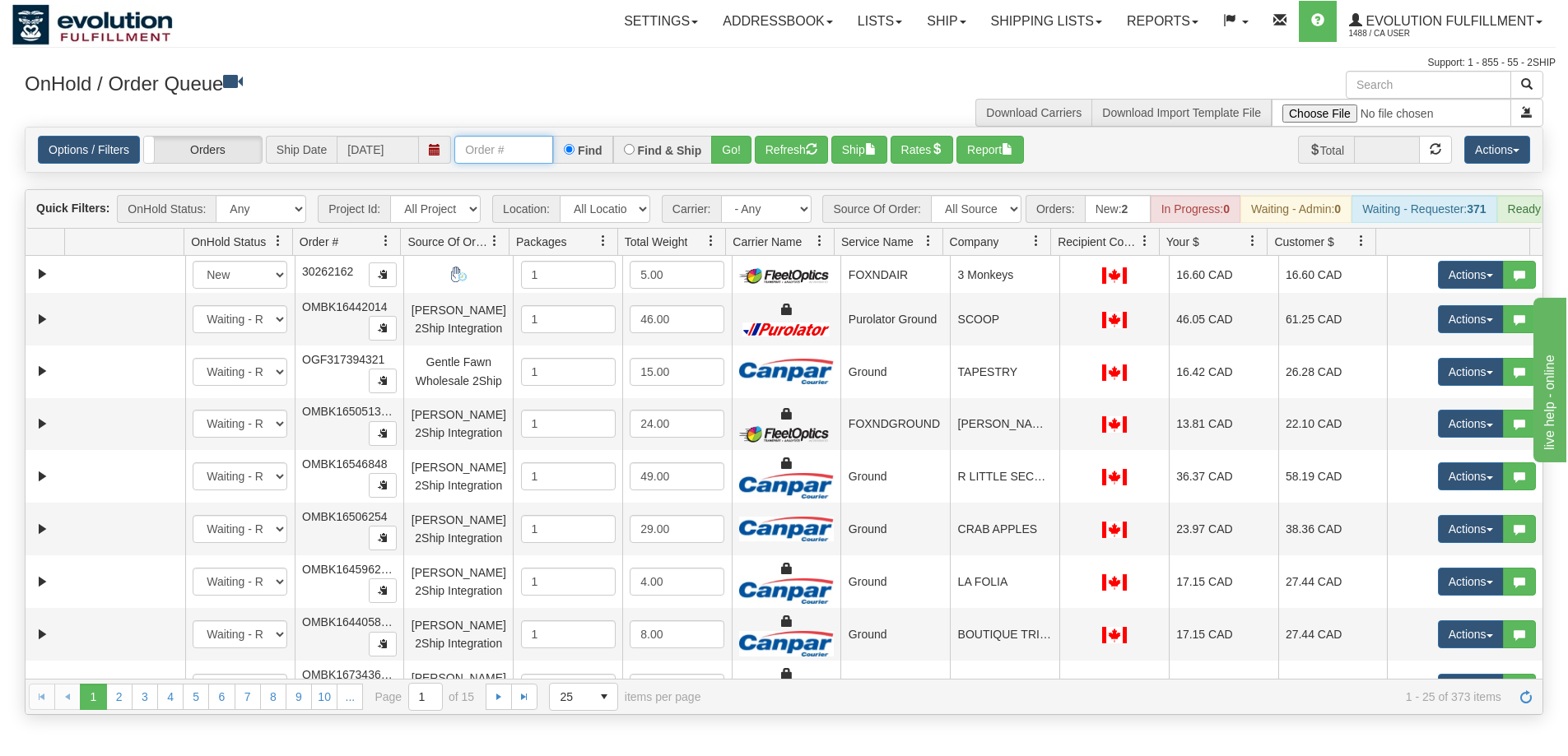
click at [521, 149] on input "text" at bounding box center [504, 150] width 99 height 28
paste input "17471869_BO01"
type input "17471869_BO01"
click at [724, 150] on button "Go!" at bounding box center [731, 150] width 41 height 28
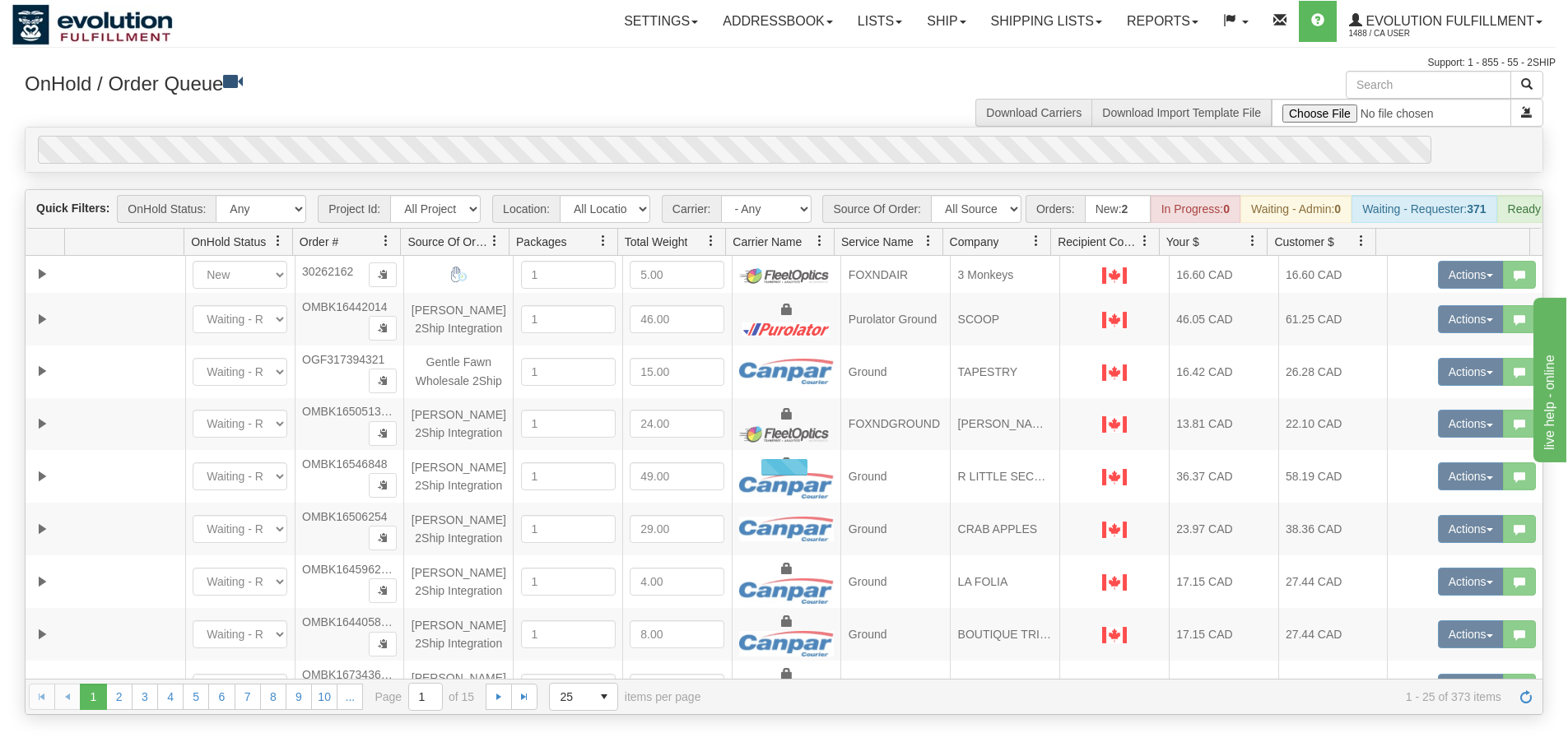
scroll to position [0, 0]
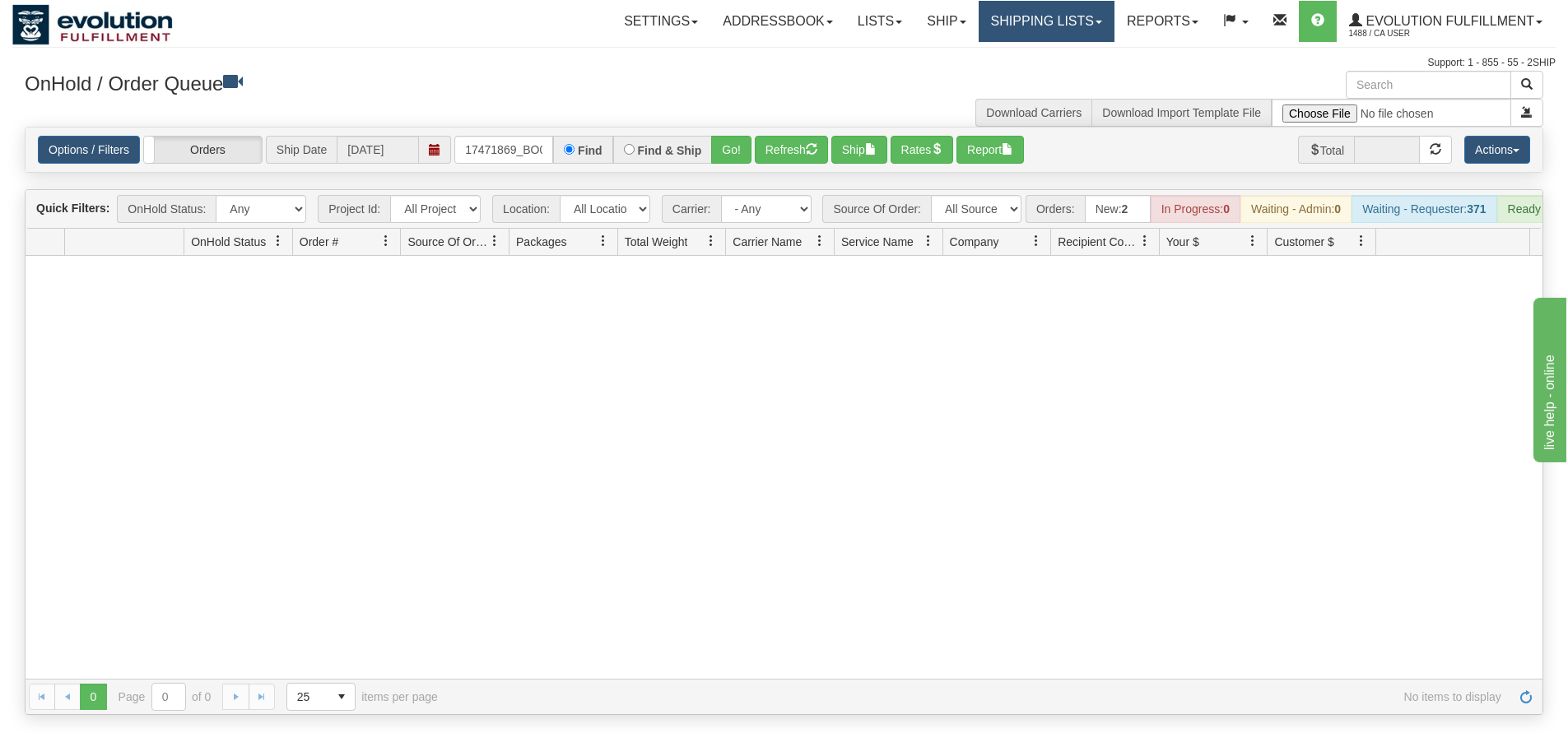
click at [991, 17] on link "Shipping lists" at bounding box center [1047, 21] width 136 height 42
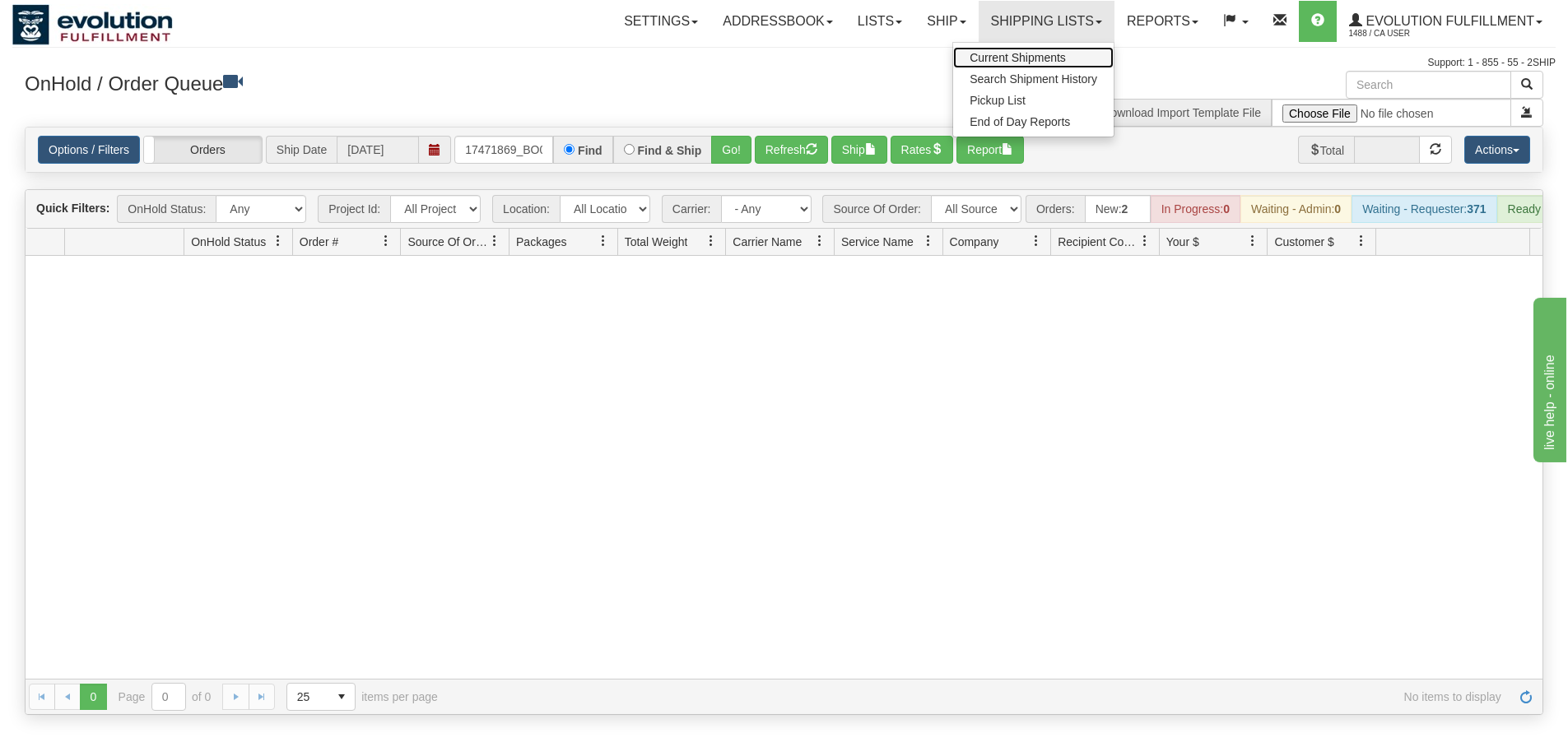
click at [1004, 65] on link "Current Shipments" at bounding box center [1034, 57] width 161 height 21
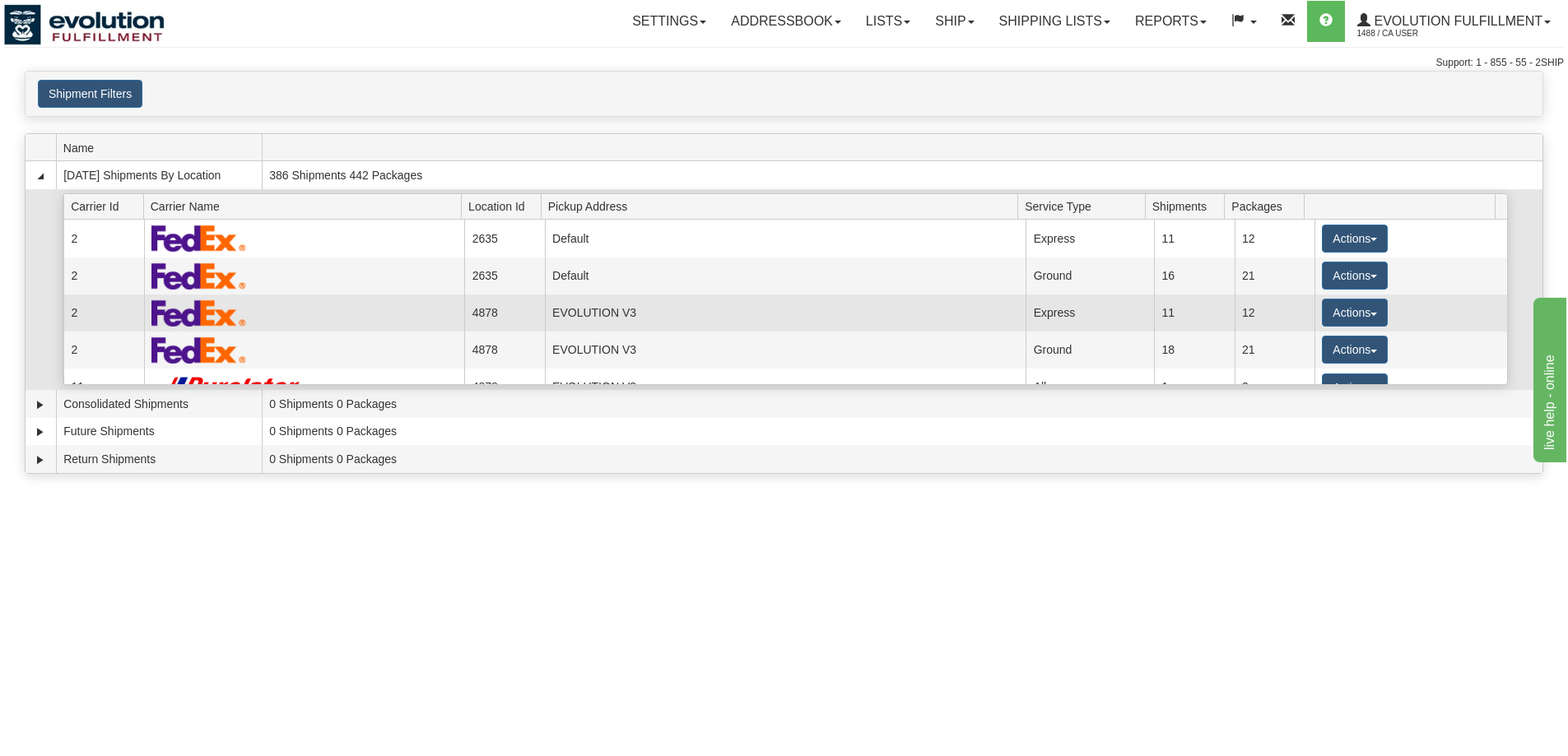
scroll to position [137, 0]
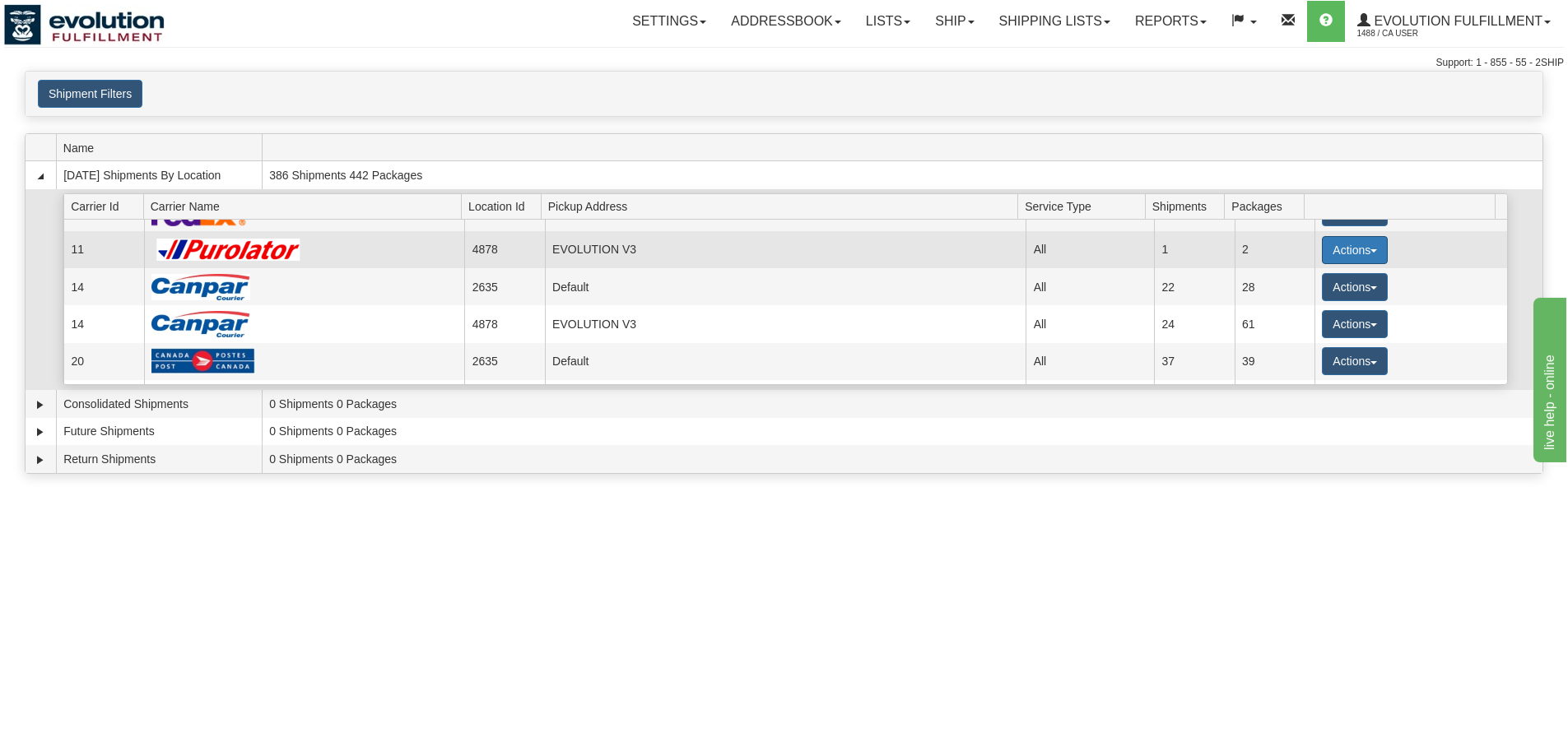
click at [1354, 248] on button "Actions" at bounding box center [1355, 250] width 65 height 28
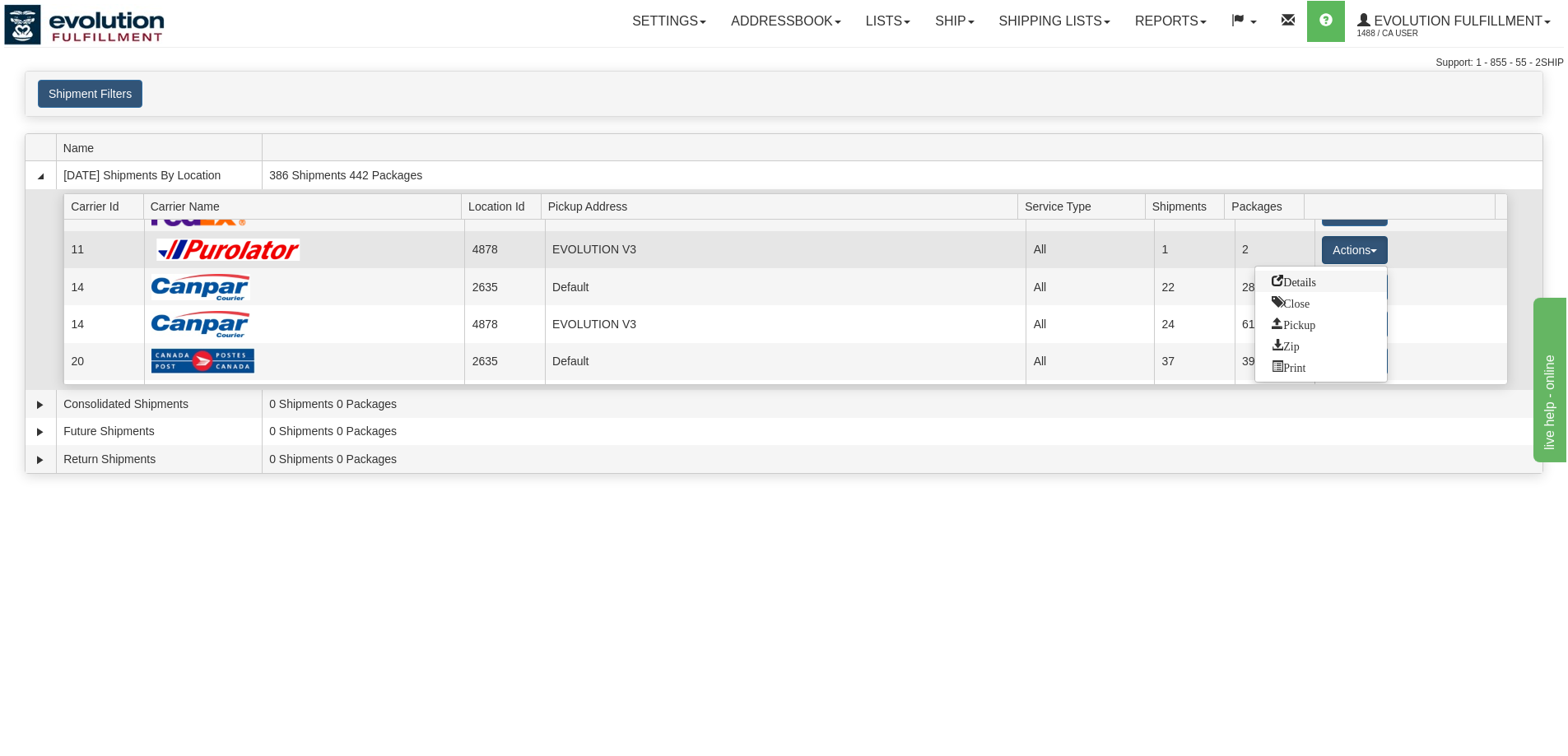
click at [1353, 276] on link "Details" at bounding box center [1321, 281] width 132 height 21
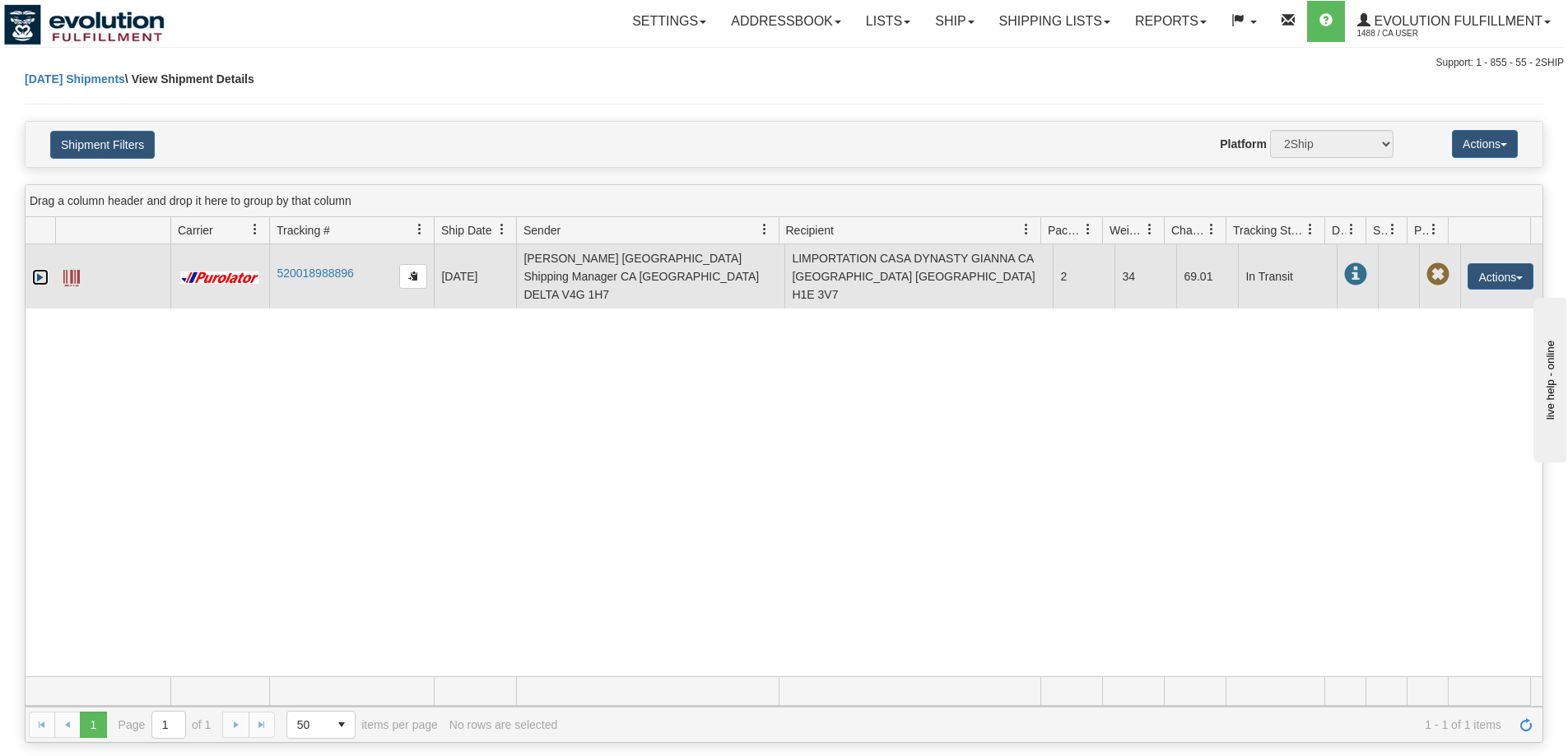
click at [39, 271] on link "Expand" at bounding box center [40, 277] width 17 height 17
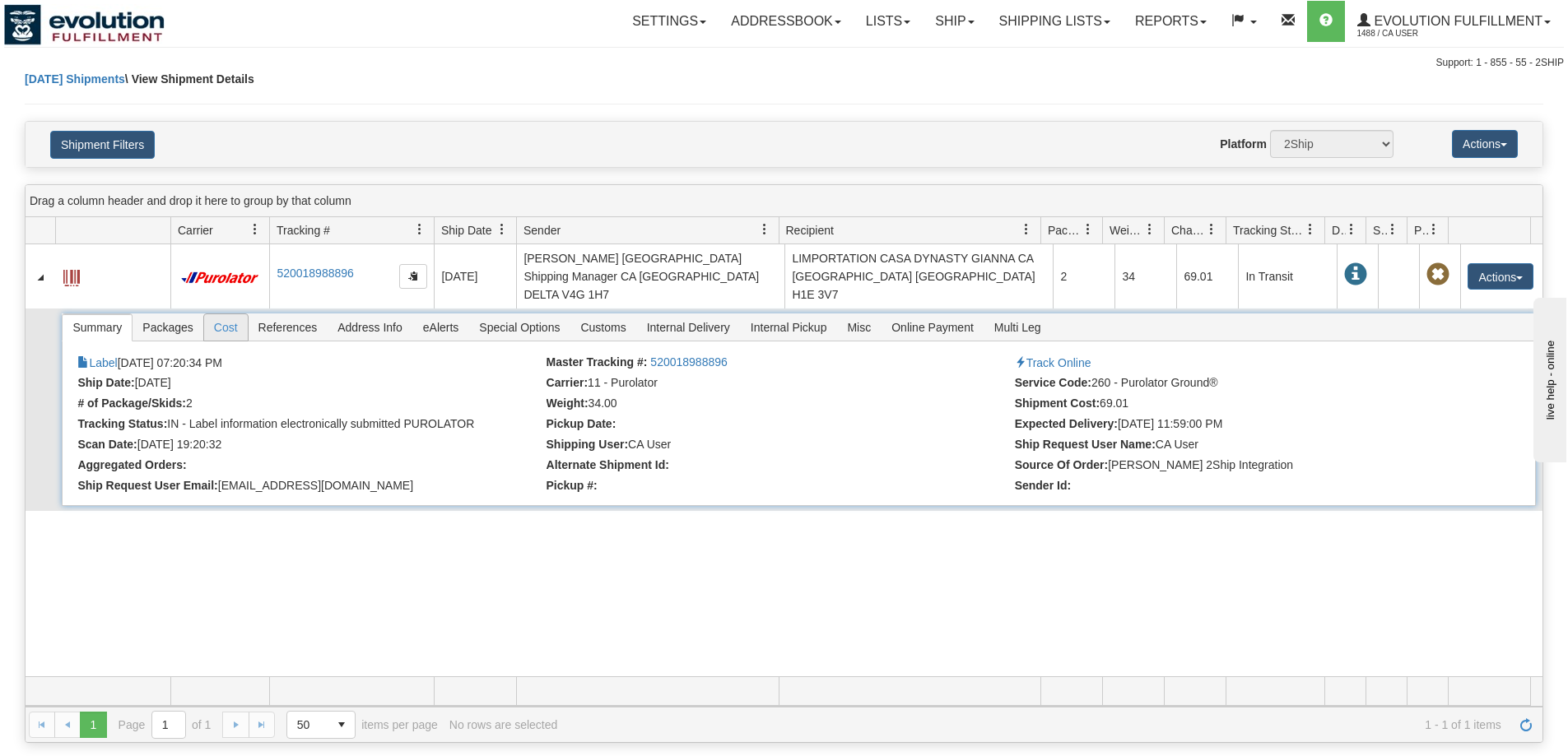
click at [219, 315] on span "Cost" at bounding box center [226, 328] width 43 height 27
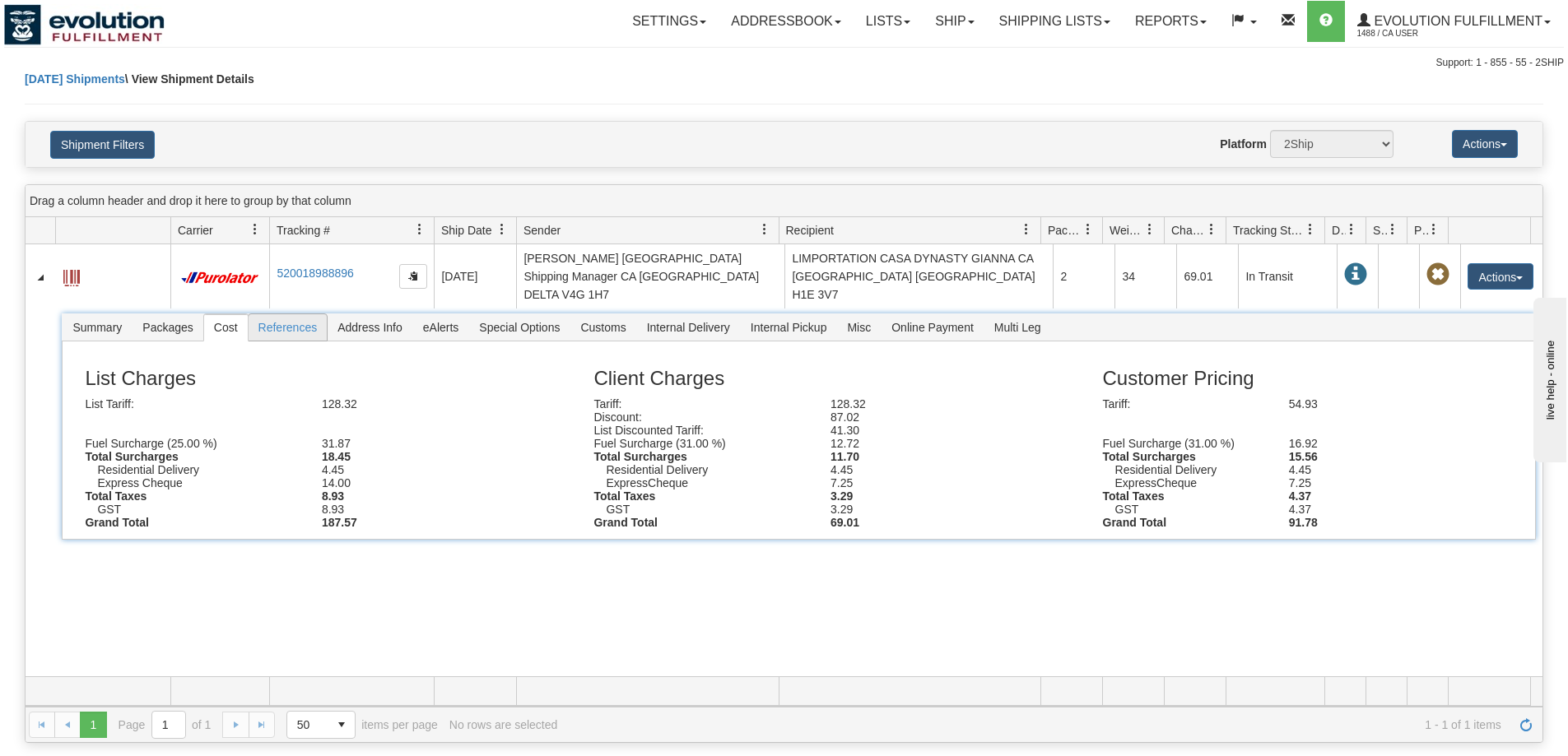
click at [284, 315] on span "References" at bounding box center [287, 328] width 79 height 27
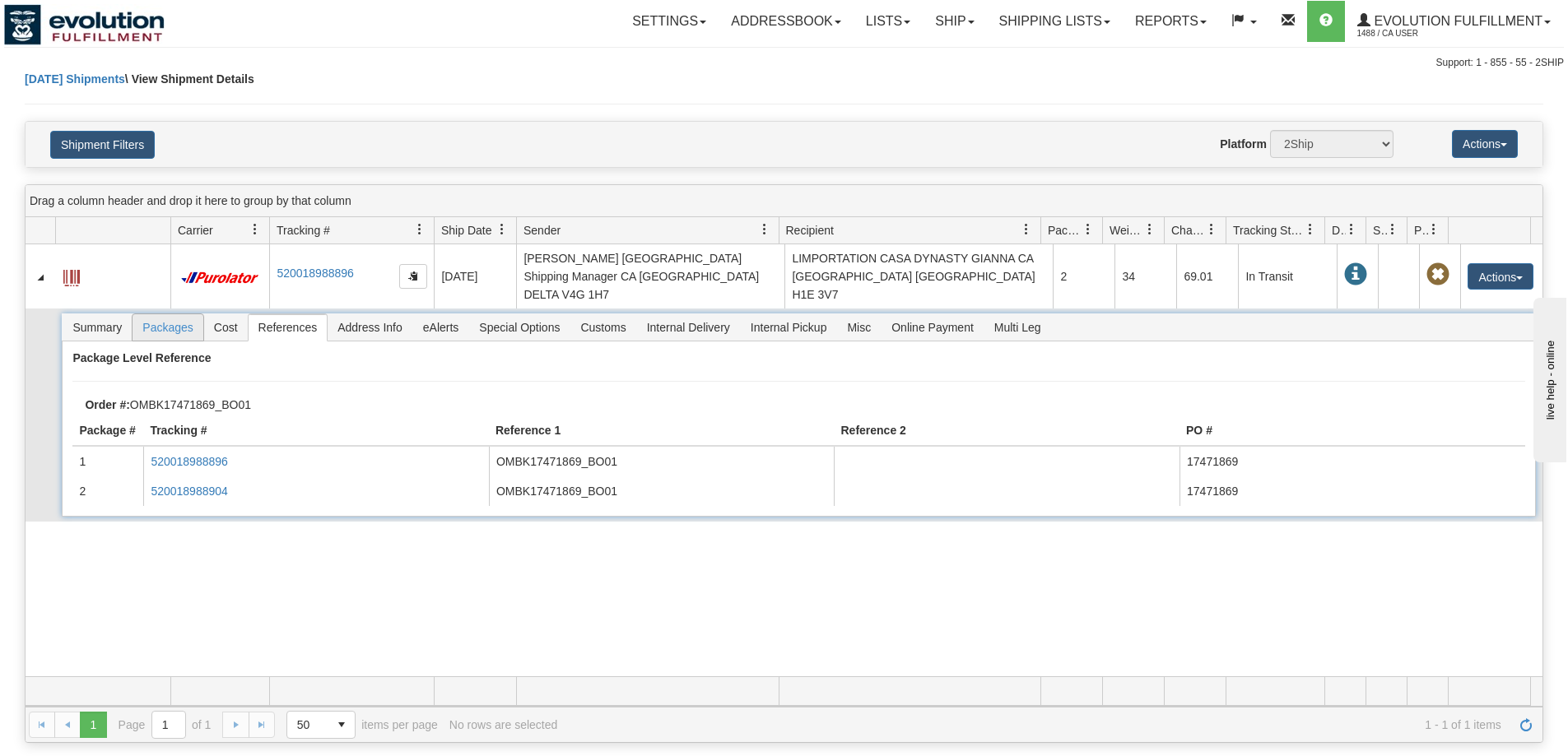
click at [171, 315] on span "Packages" at bounding box center [167, 328] width 70 height 27
